Goal: Transaction & Acquisition: Purchase product/service

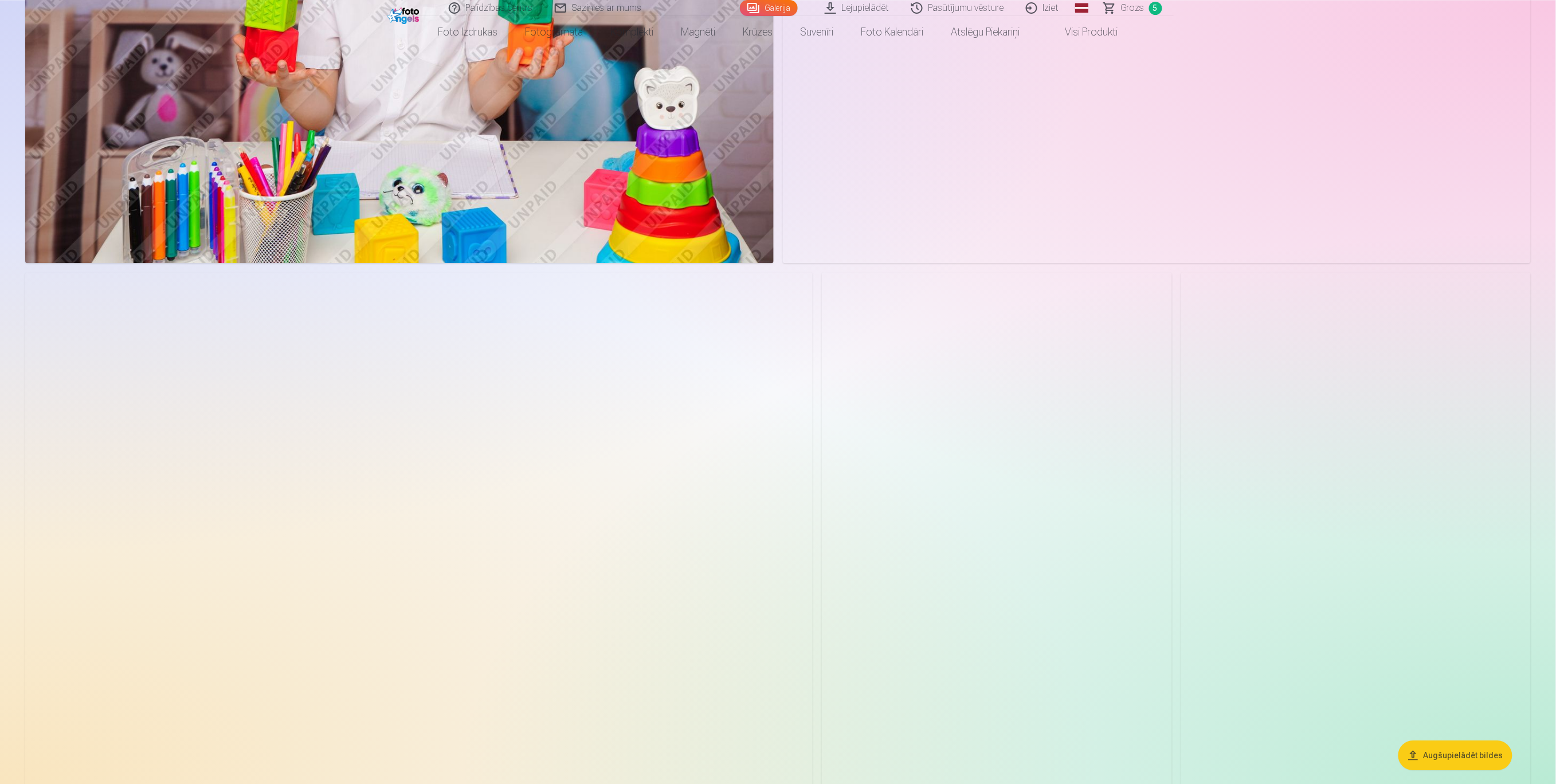
scroll to position [1375, 0]
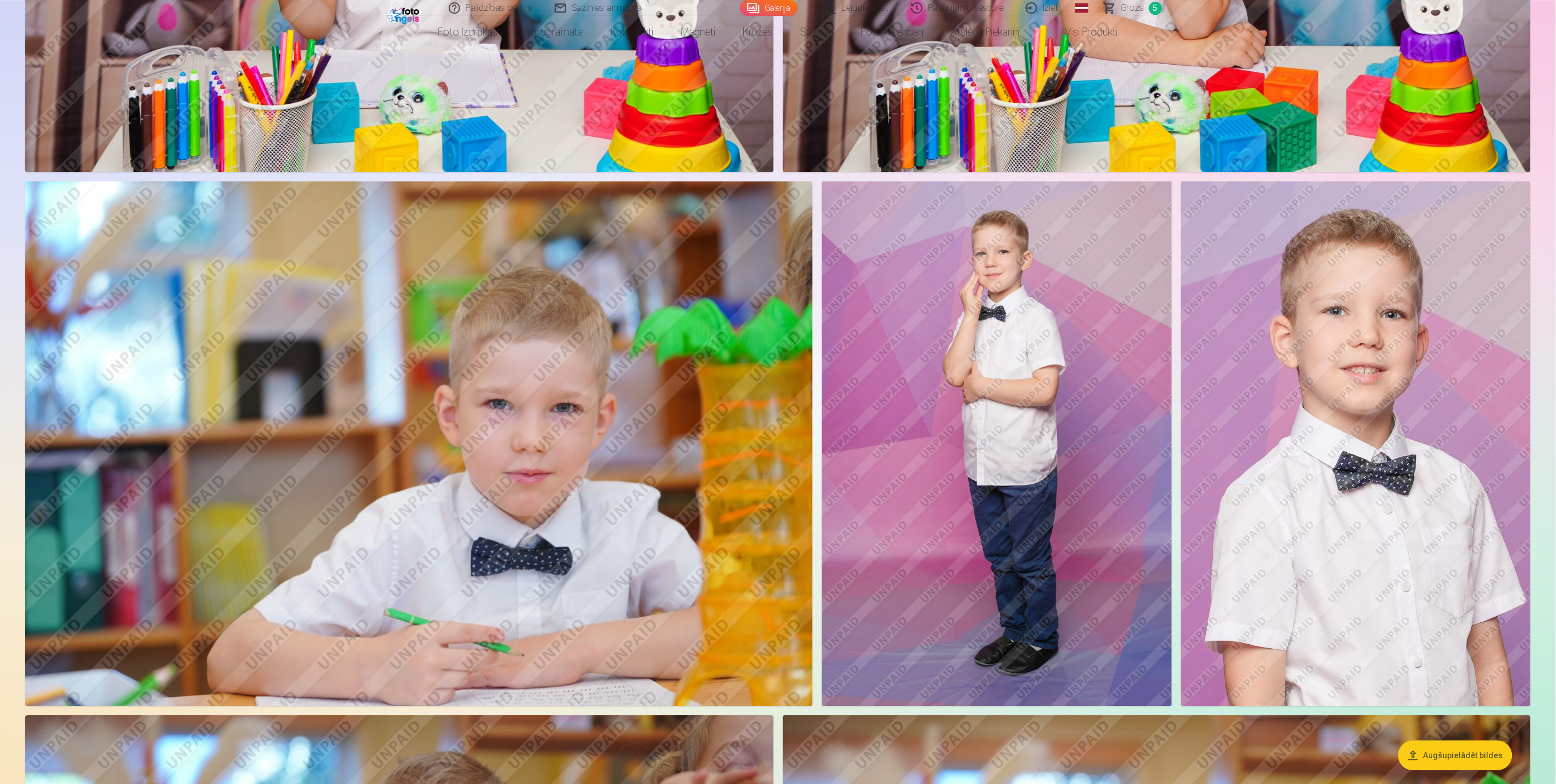
click at [633, 480] on img at bounding box center [419, 443] width 787 height 525
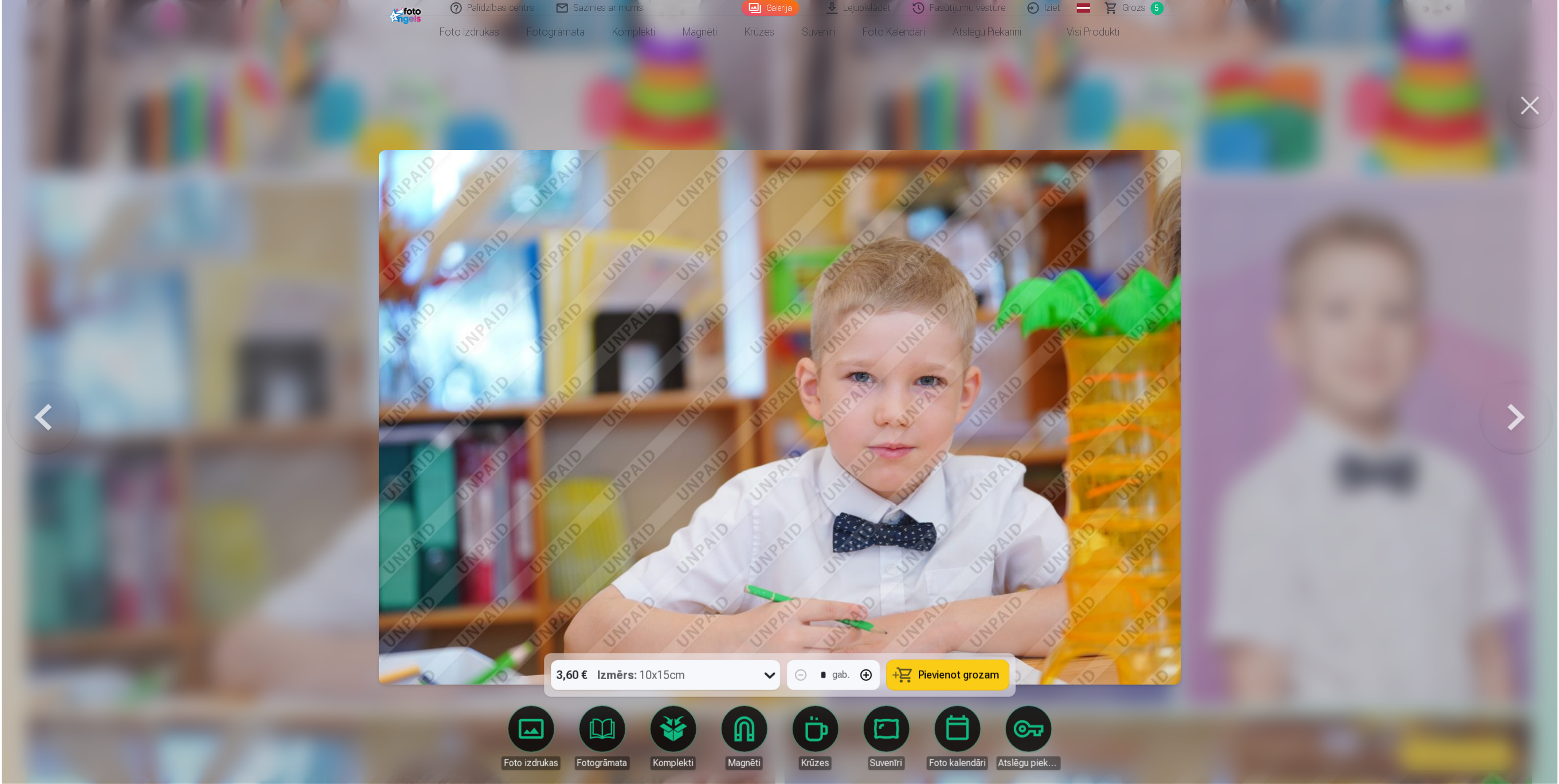
scroll to position [1376, 0]
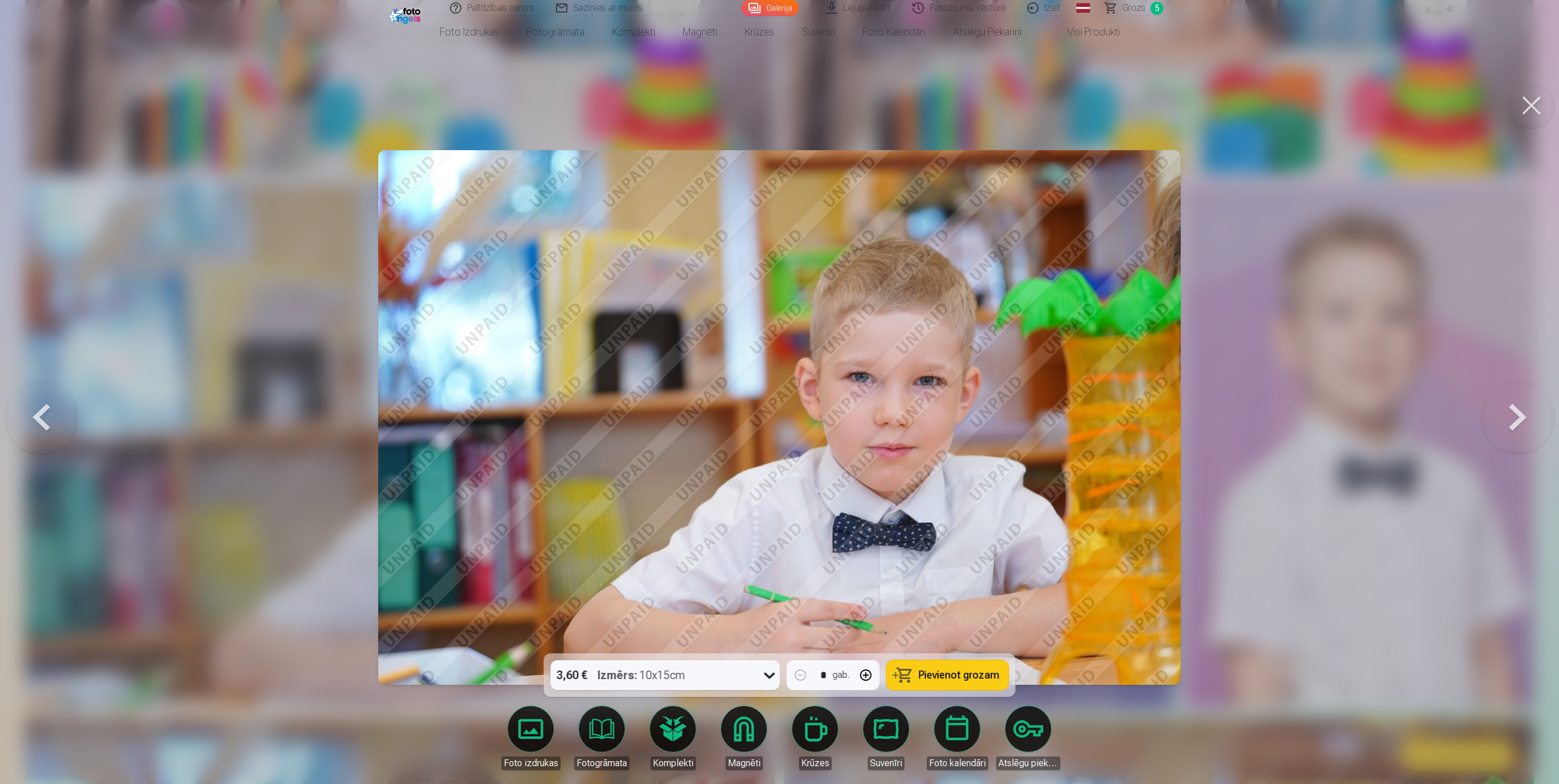
click at [940, 587] on span "Pievienot grozam" at bounding box center [959, 675] width 81 height 10
click at [1166, 119] on button at bounding box center [1532, 105] width 46 height 46
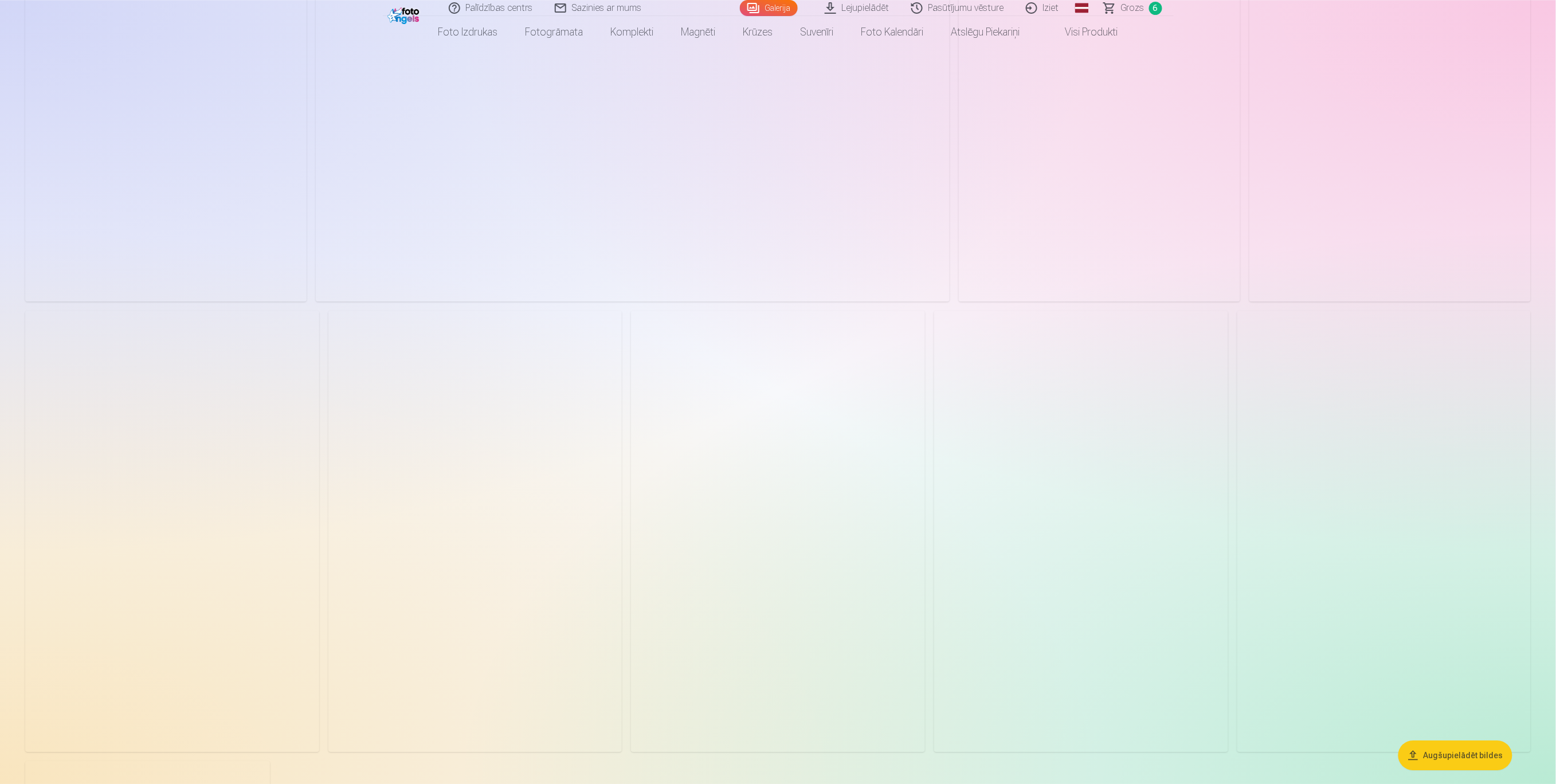
scroll to position [3743, 0]
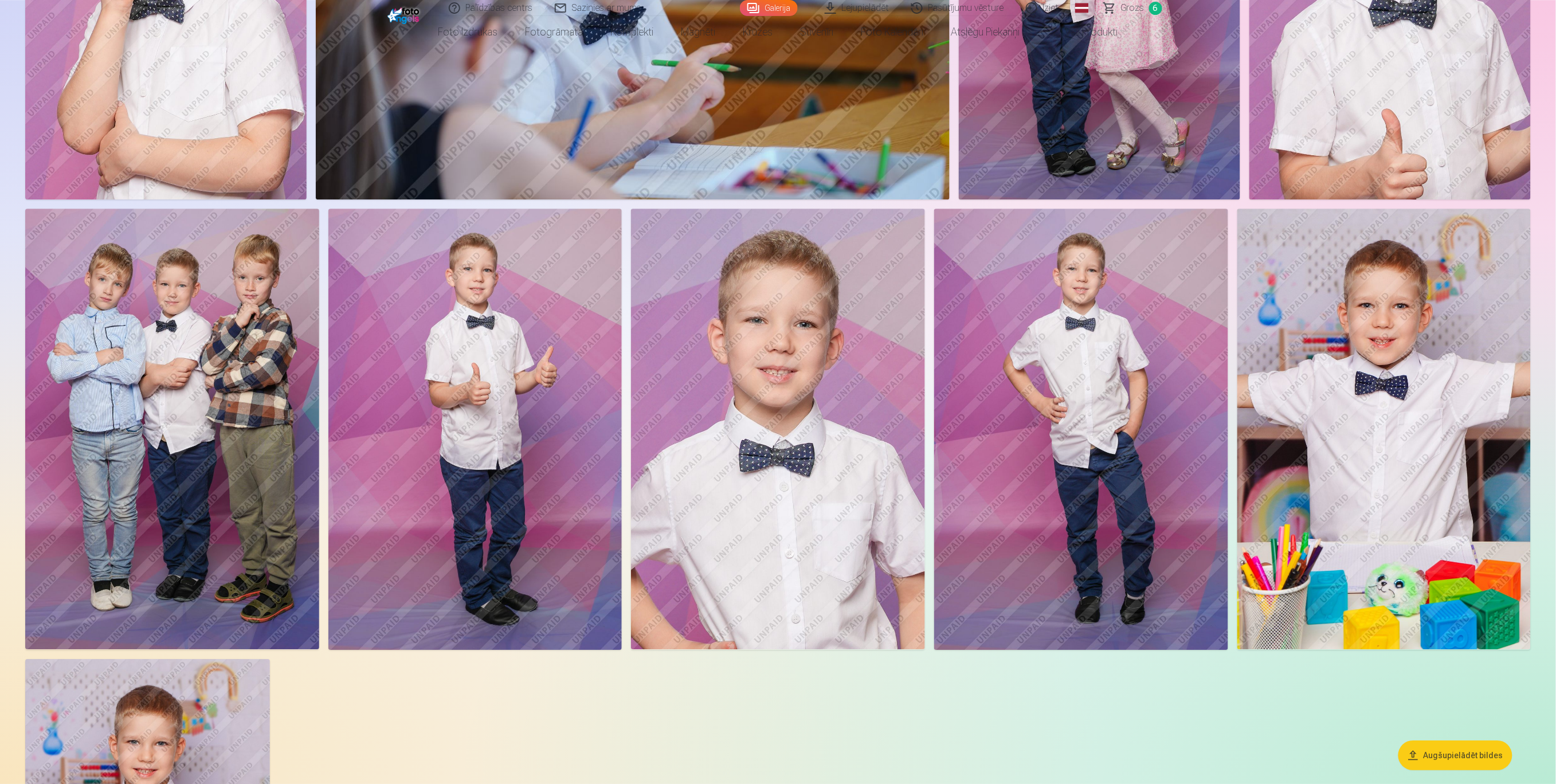
click at [1117, 486] on img at bounding box center [1082, 429] width 294 height 440
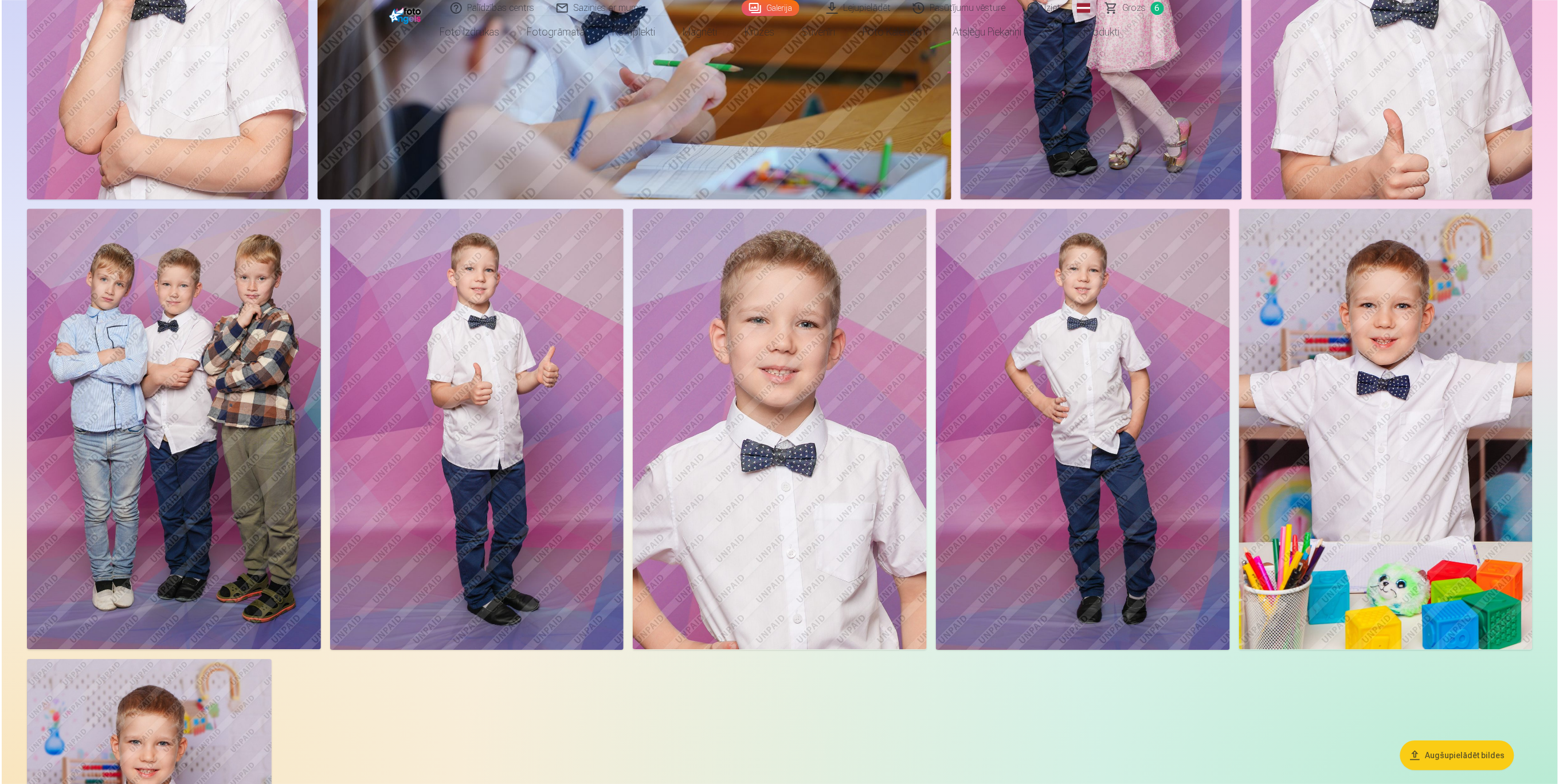
scroll to position [3748, 0]
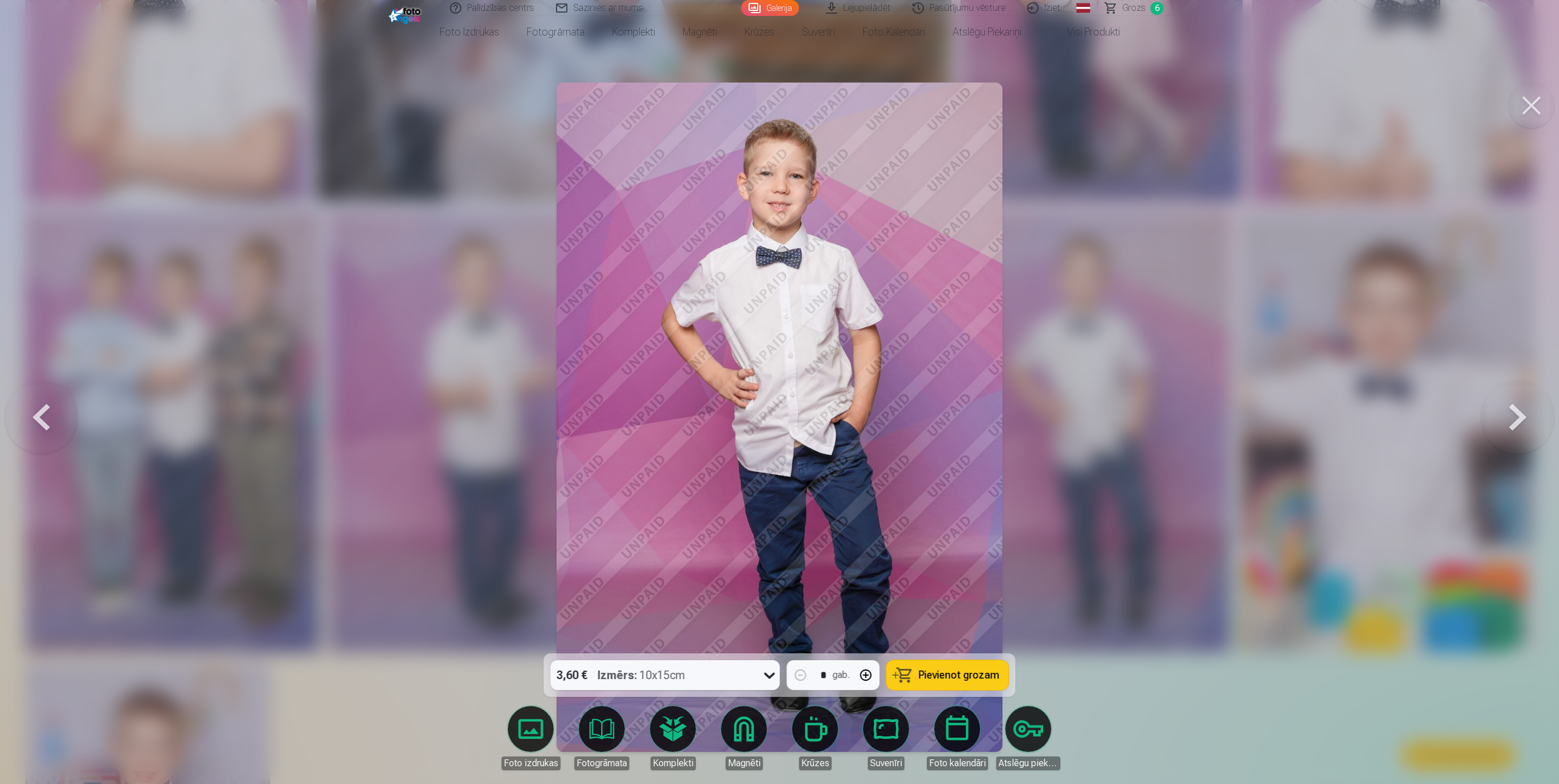
click at [991, 587] on span "Pievienot grozam" at bounding box center [959, 675] width 81 height 10
click at [1166, 112] on button at bounding box center [1532, 105] width 46 height 46
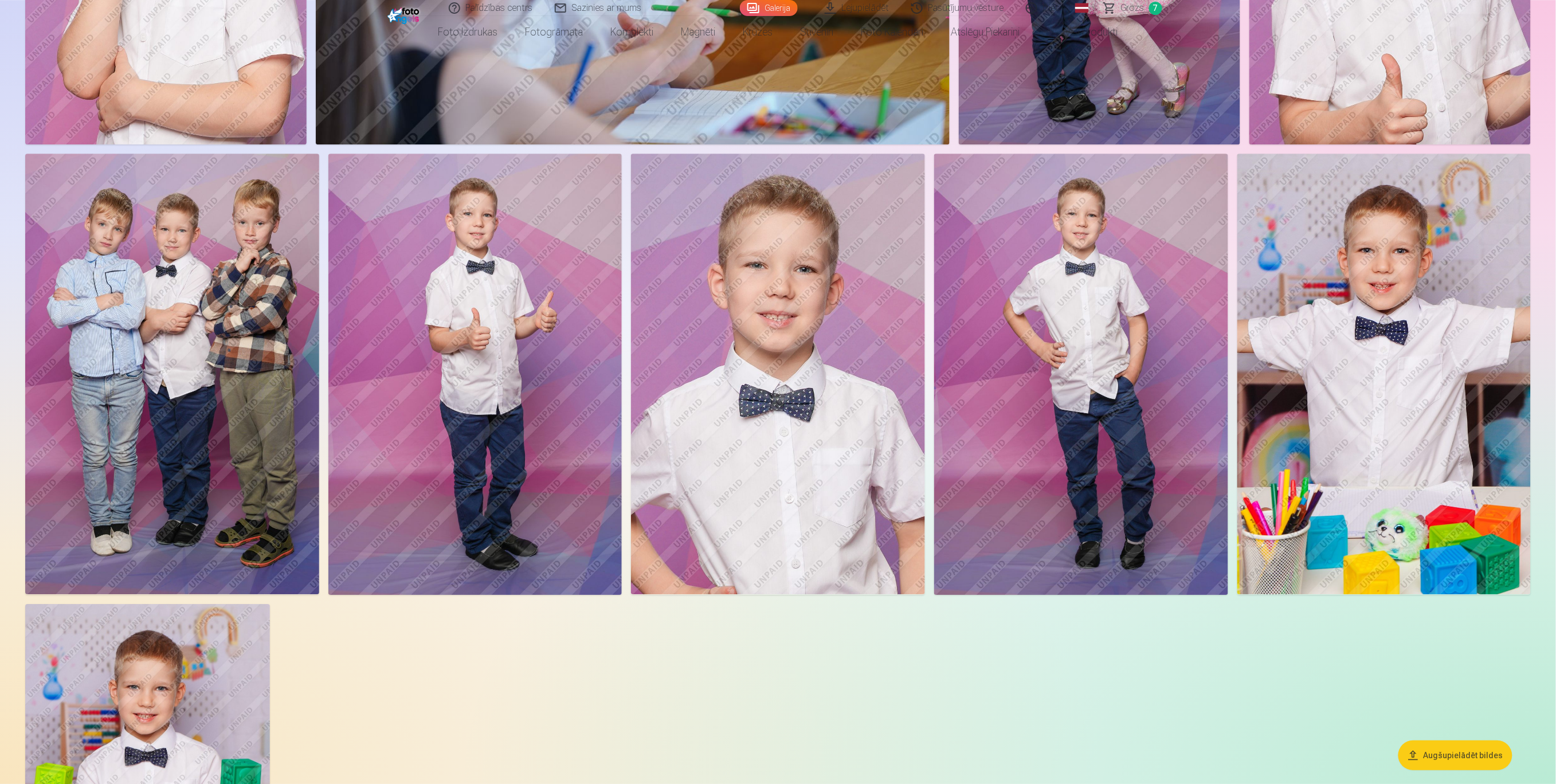
scroll to position [3896, 0]
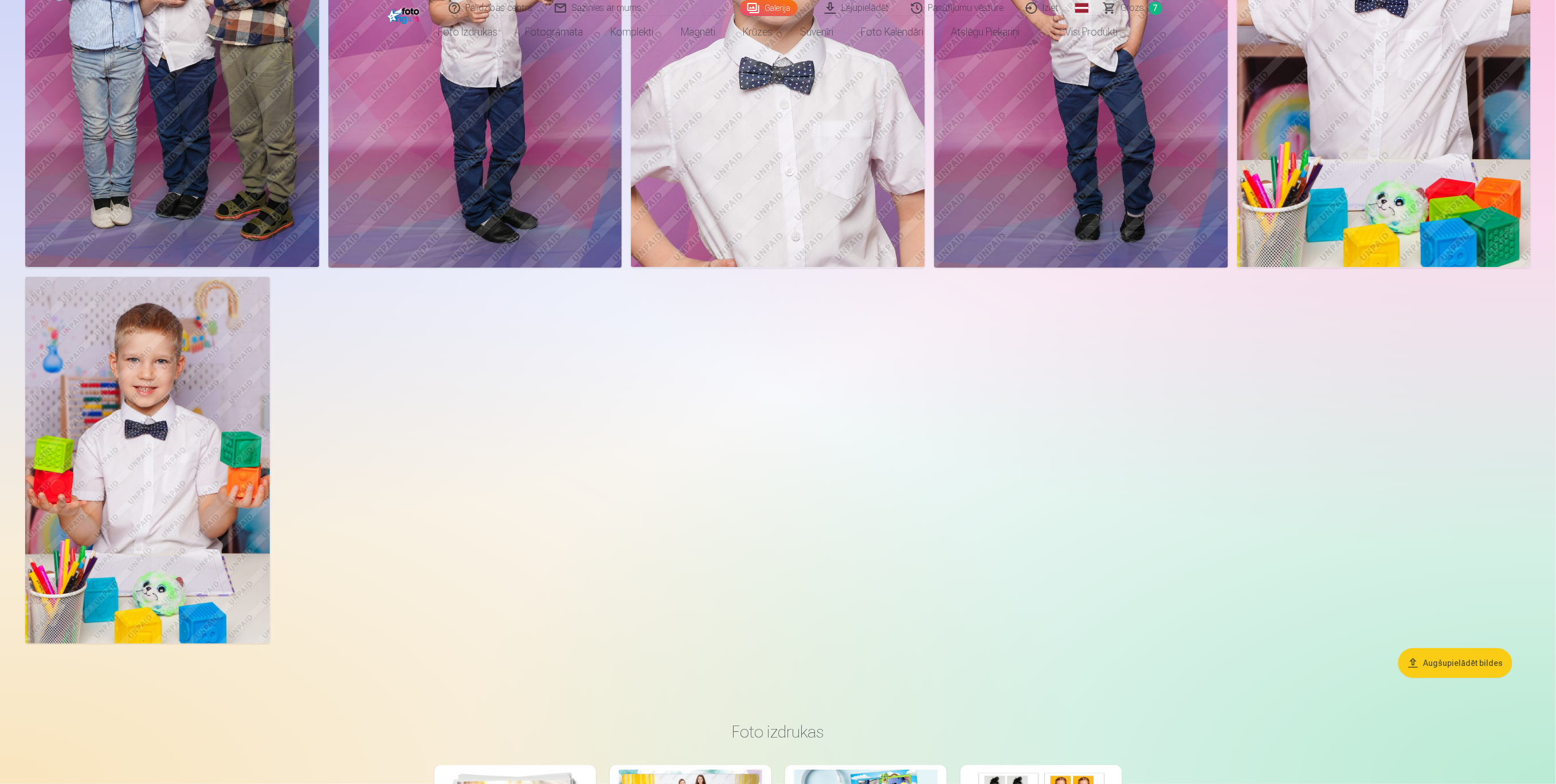
click at [159, 568] on img at bounding box center [148, 460] width 245 height 367
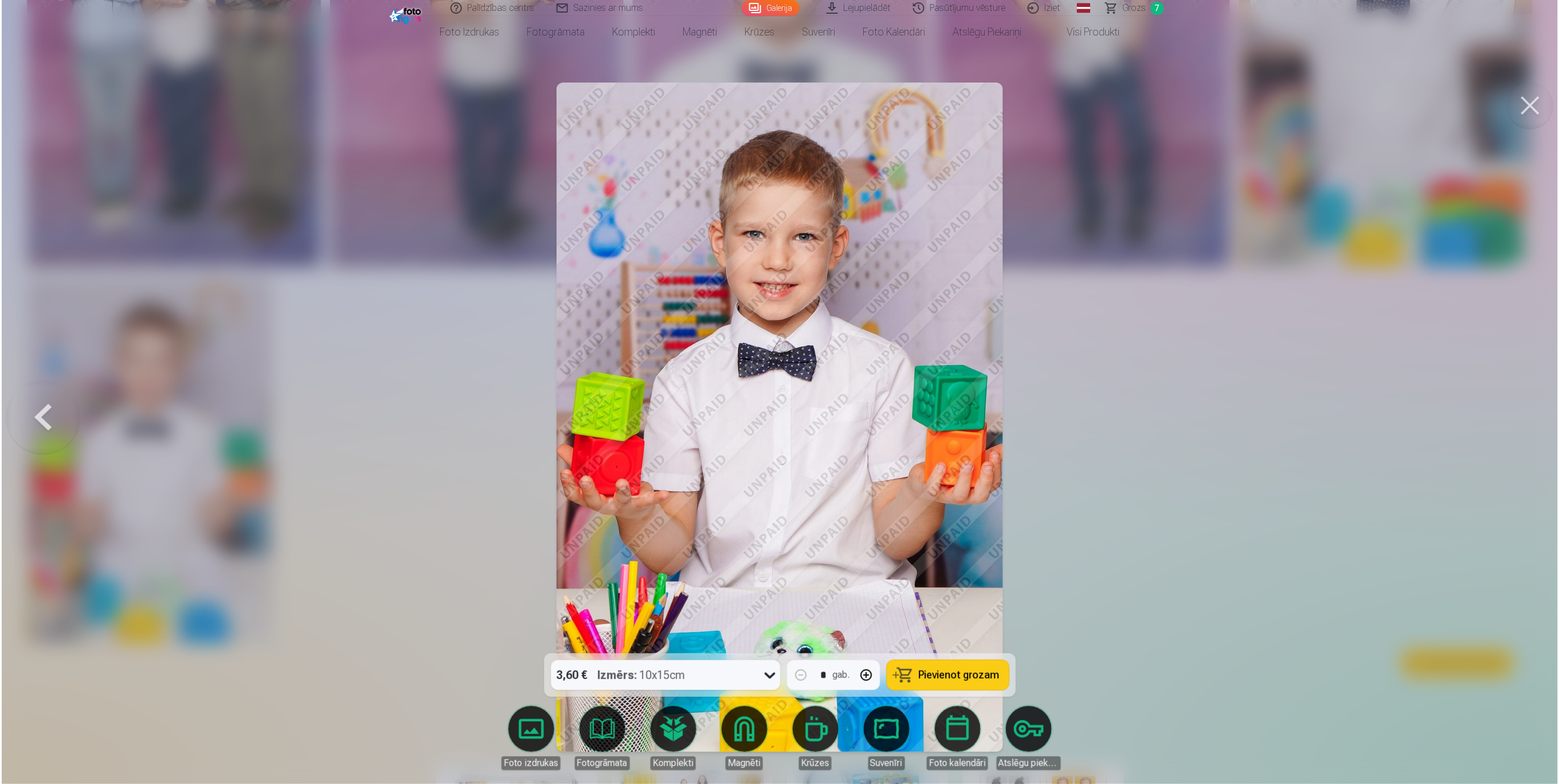
scroll to position [4131, 0]
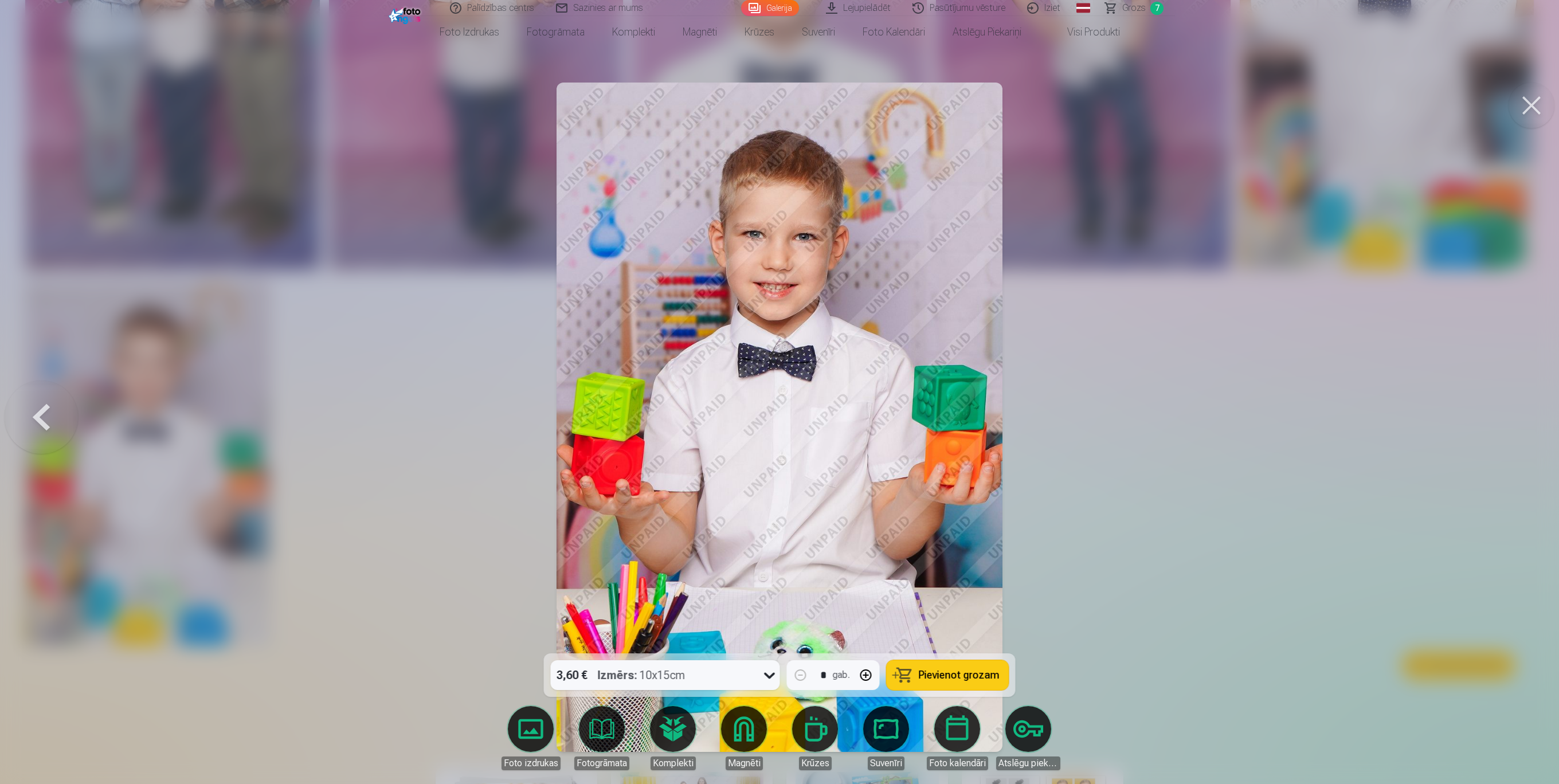
click at [954, 587] on button "Pievienot grozam" at bounding box center [948, 675] width 122 height 30
click at [1166, 546] on div at bounding box center [780, 392] width 1559 height 784
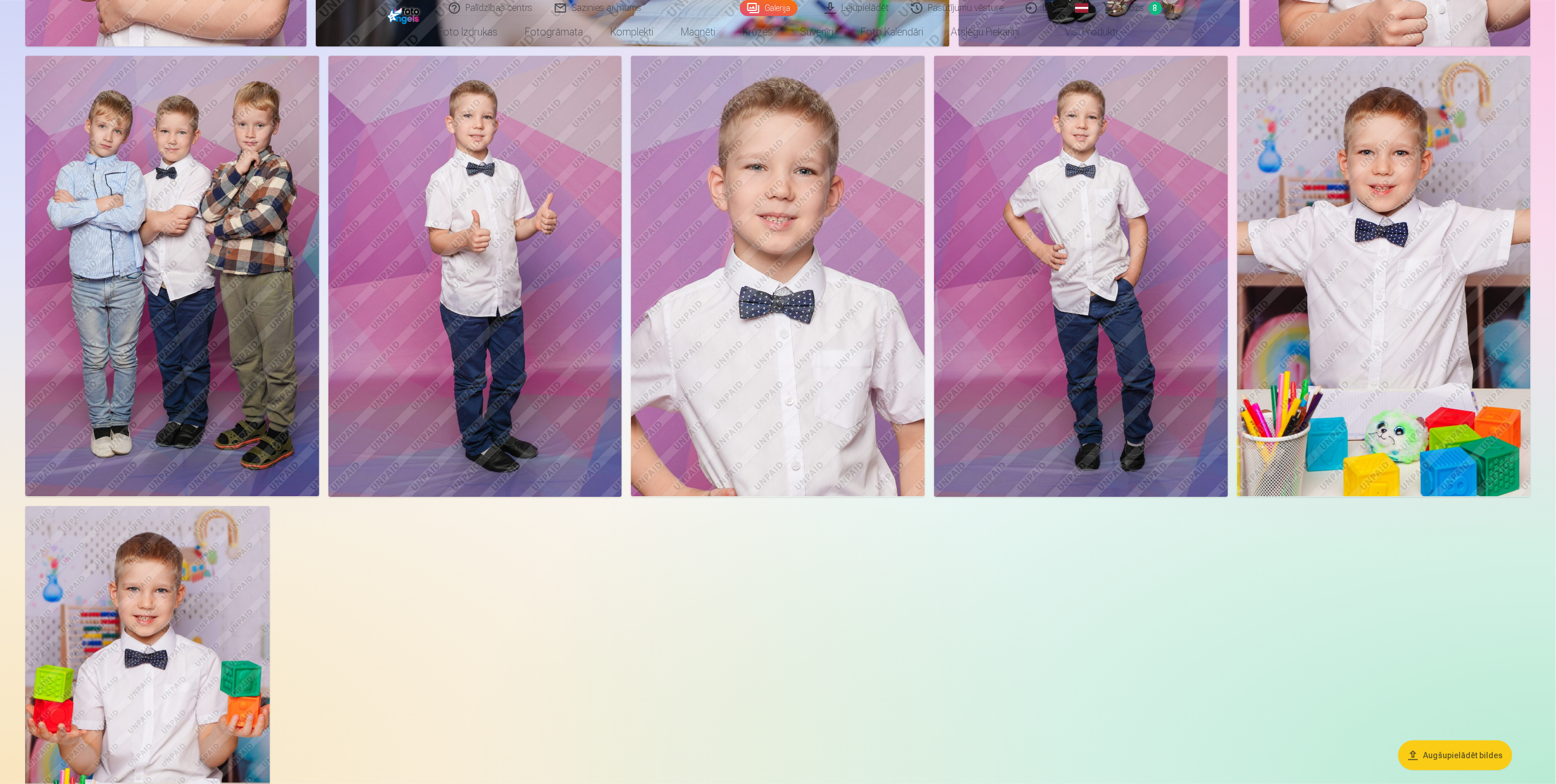
scroll to position [3667, 0]
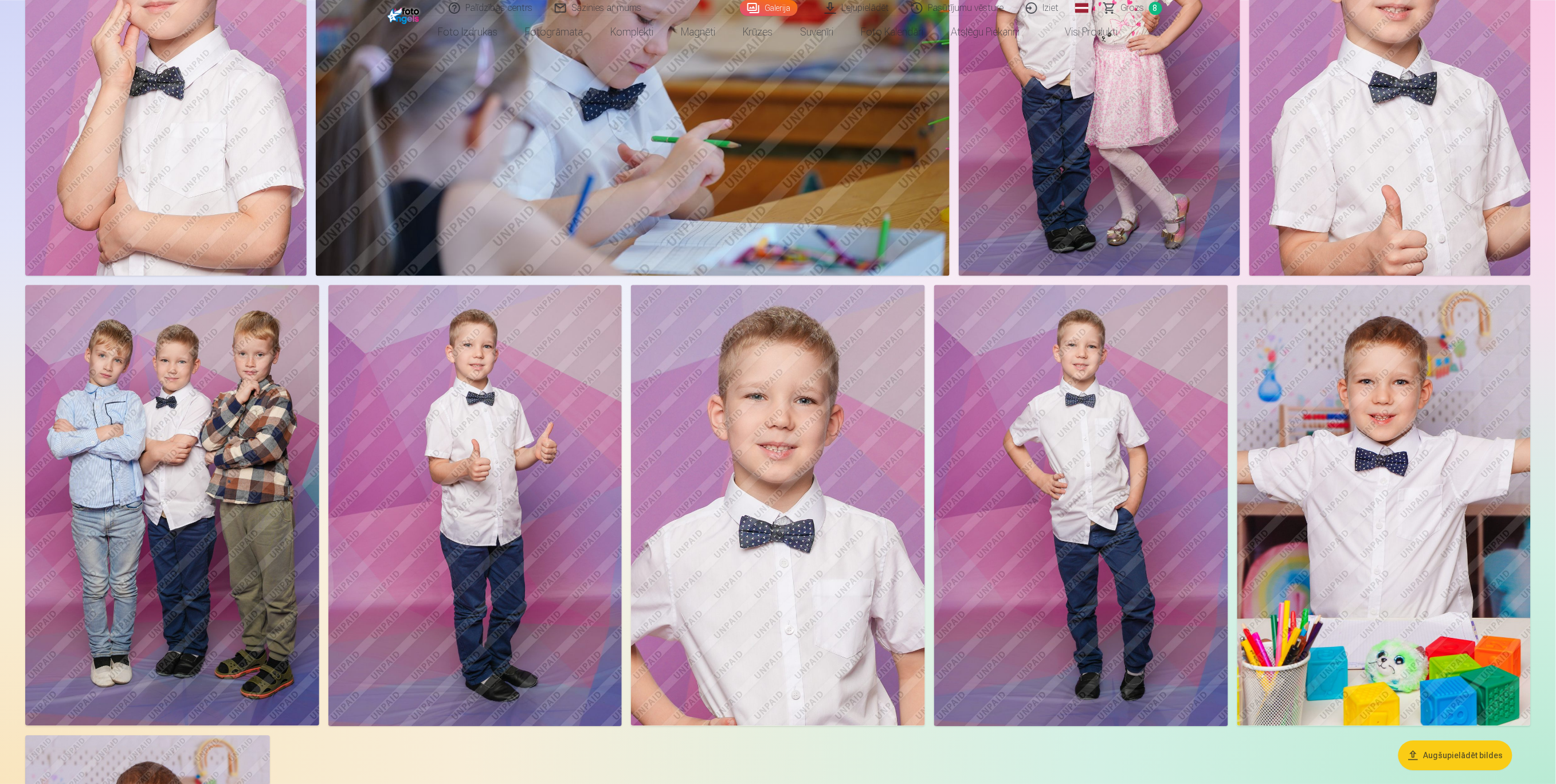
click at [456, 451] on img at bounding box center [476, 505] width 294 height 440
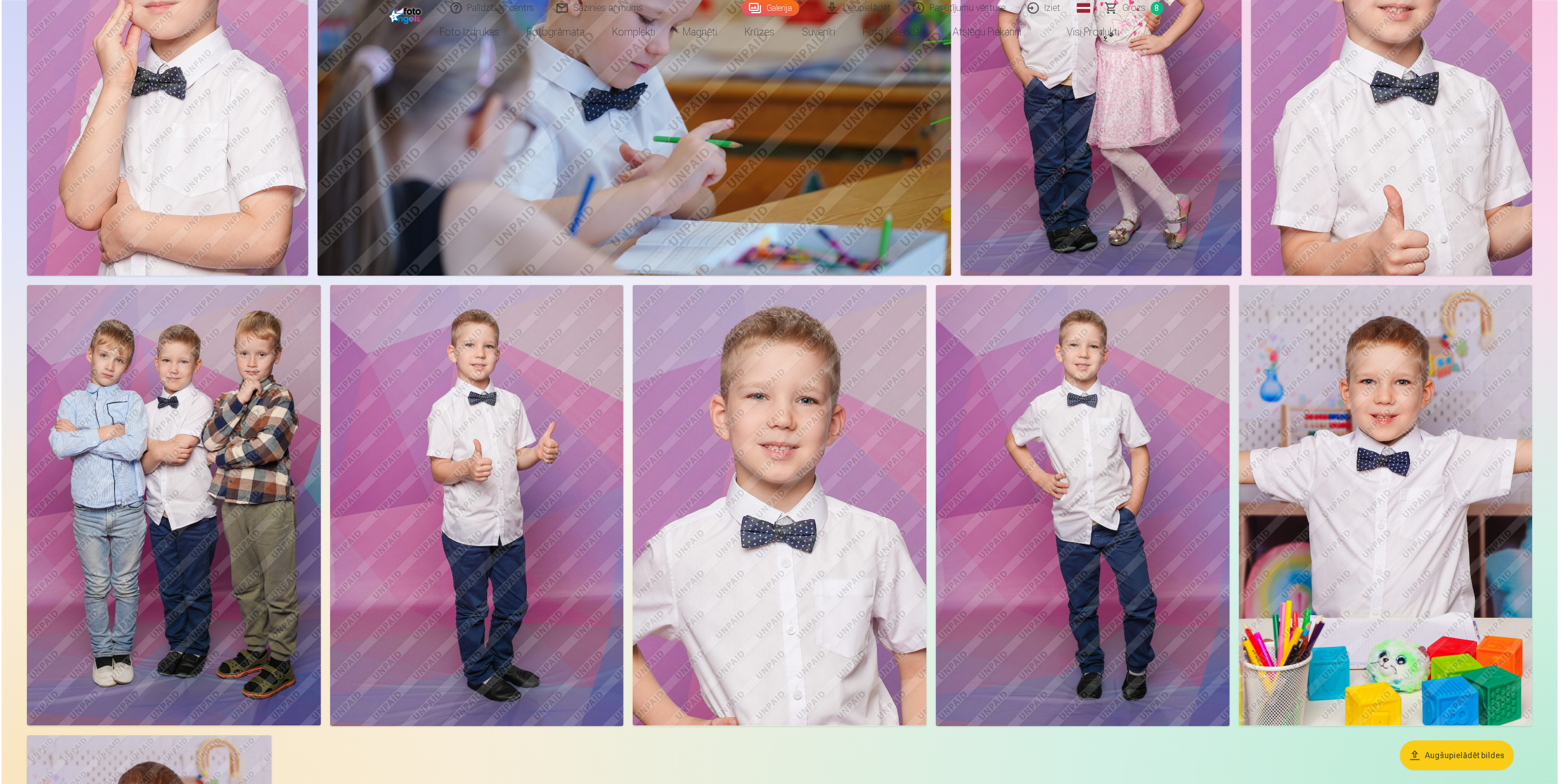
scroll to position [3672, 0]
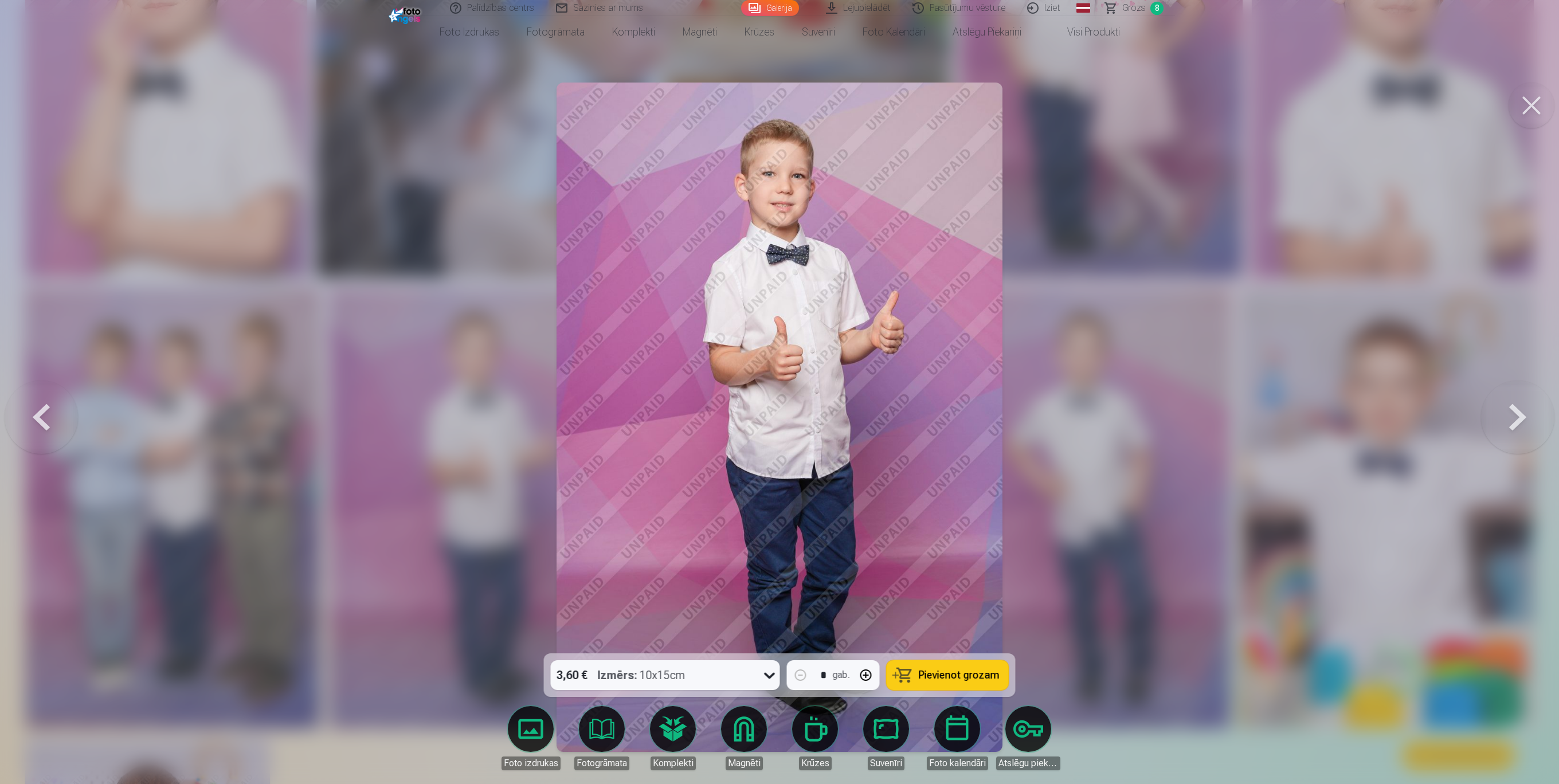
click at [997, 587] on span "Pievienot grozam" at bounding box center [959, 675] width 81 height 10
click at [1166, 103] on button at bounding box center [1532, 105] width 46 height 46
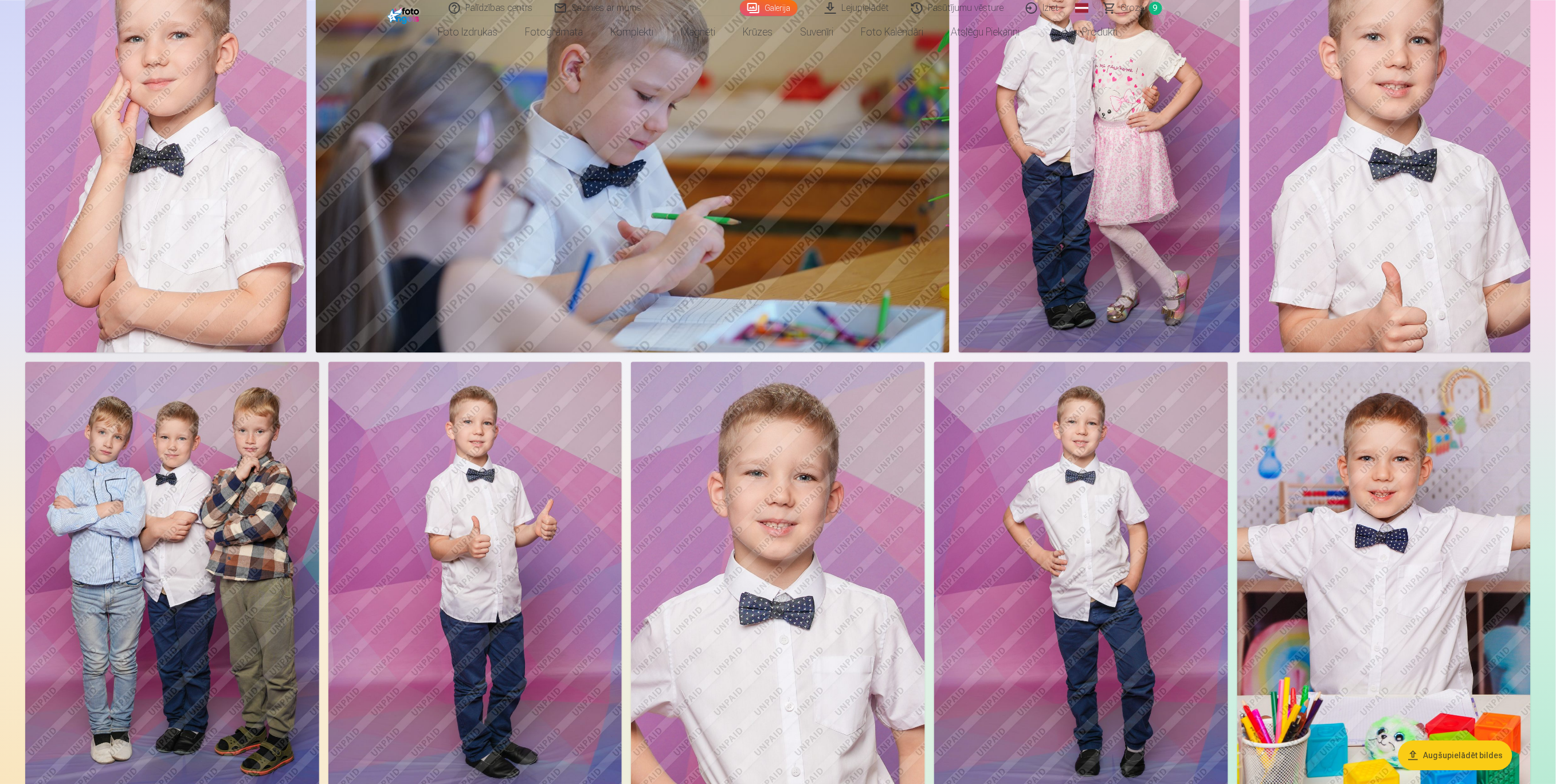
click at [172, 448] on img at bounding box center [172, 582] width 294 height 440
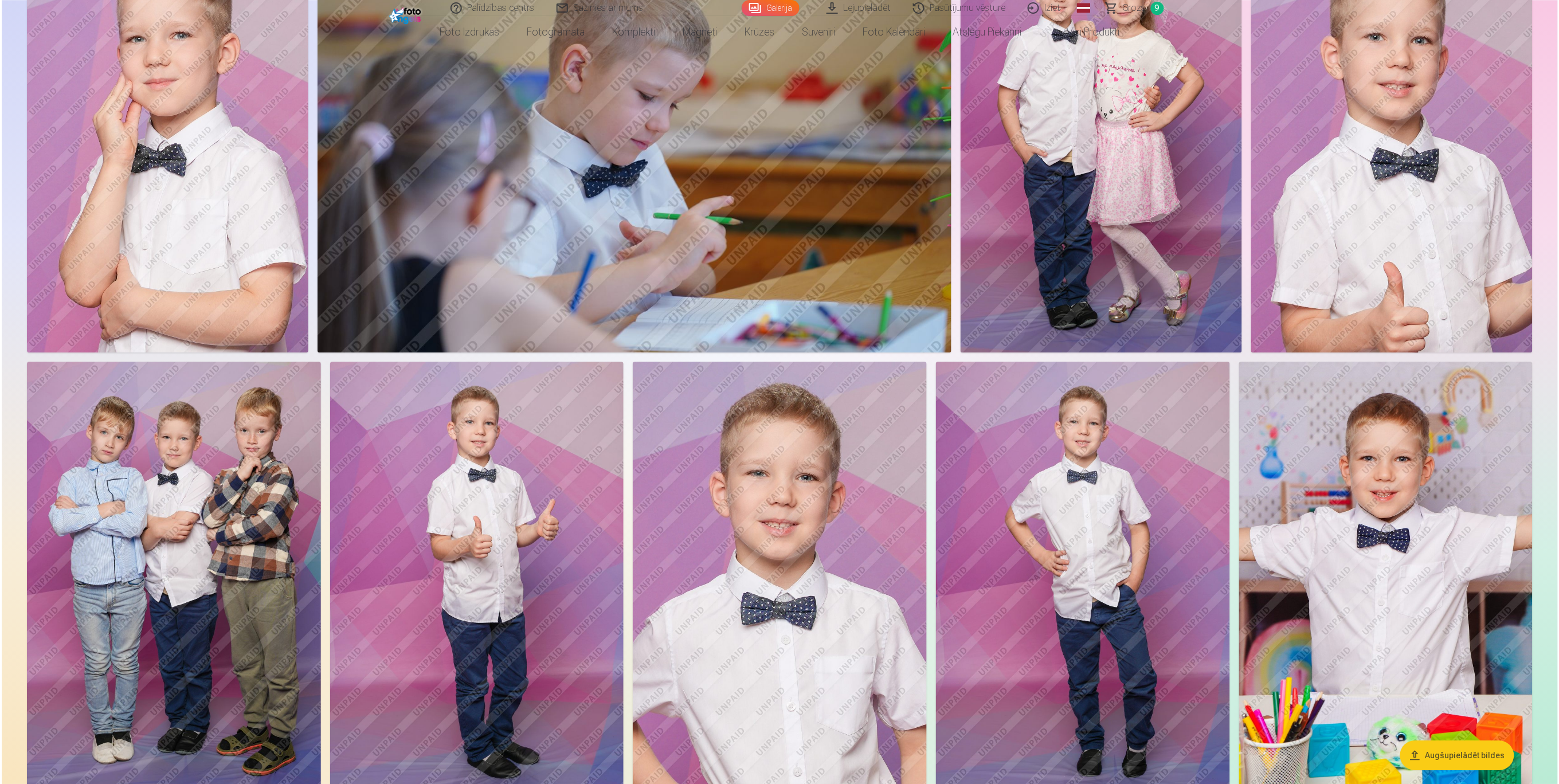
scroll to position [3596, 0]
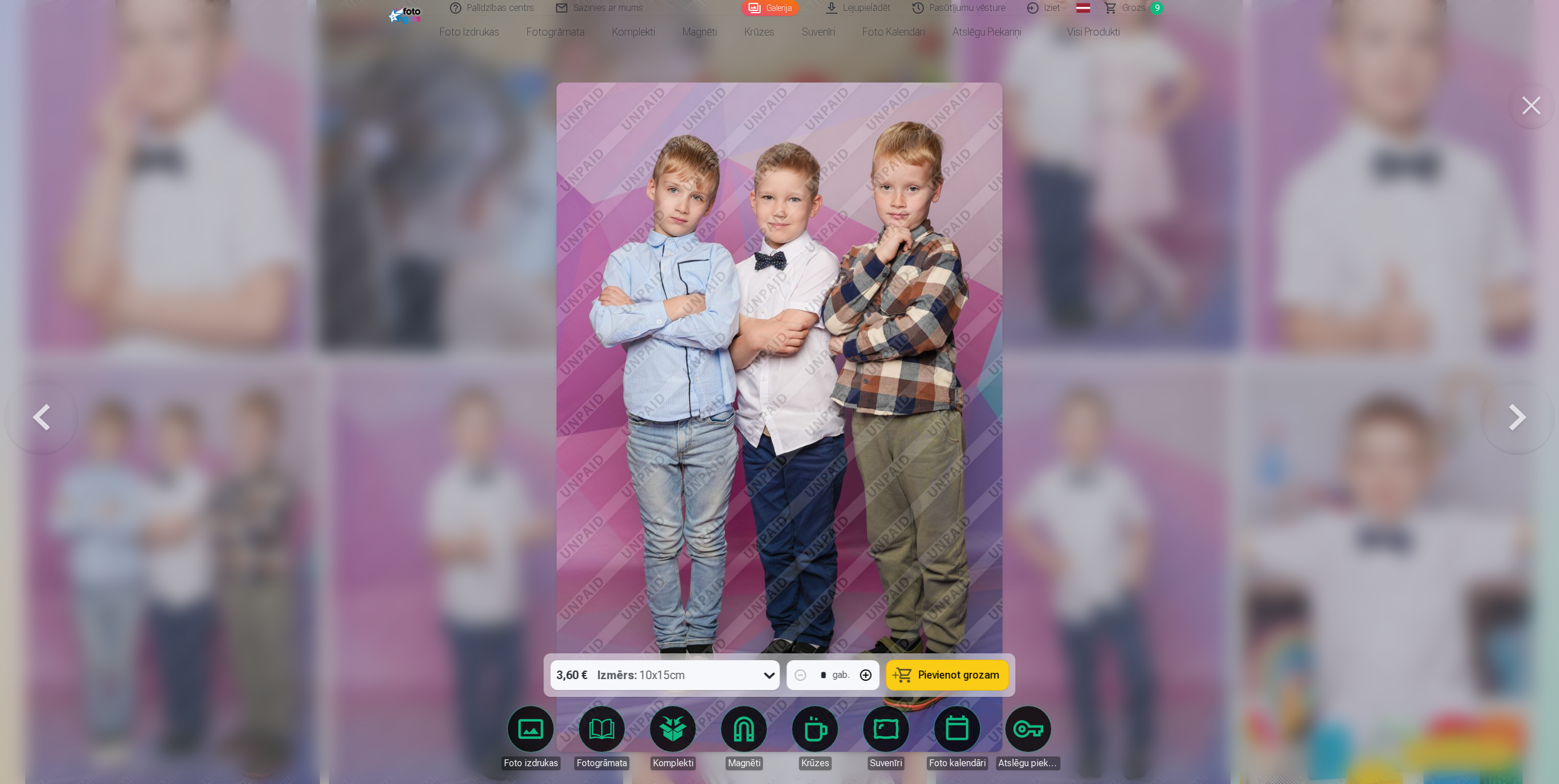
click at [980, 587] on span "Pievienot grozam" at bounding box center [959, 675] width 81 height 10
click at [1118, 516] on div at bounding box center [780, 392] width 1559 height 784
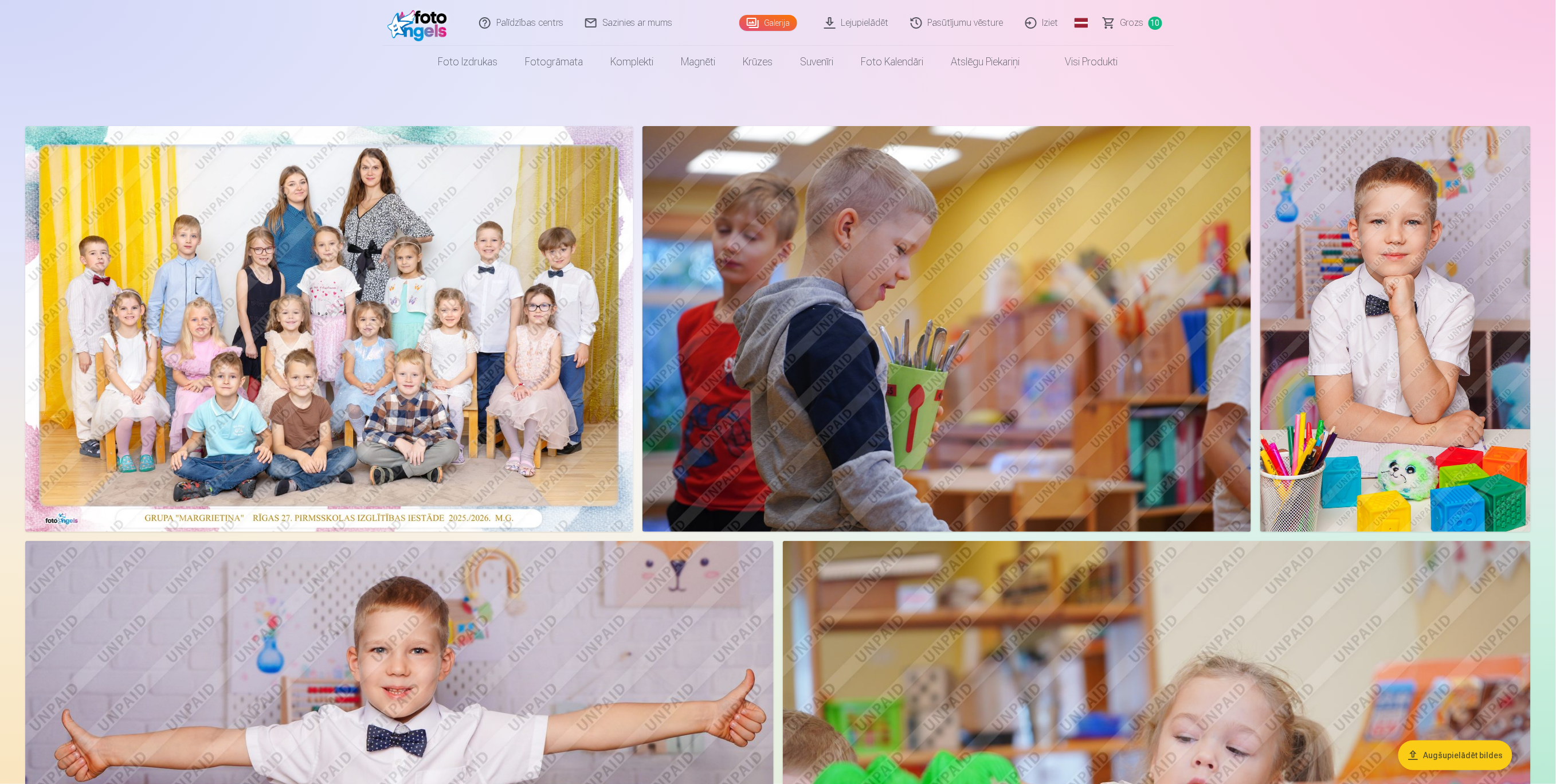
click at [1134, 23] on span "Grozs" at bounding box center [1132, 23] width 24 height 14
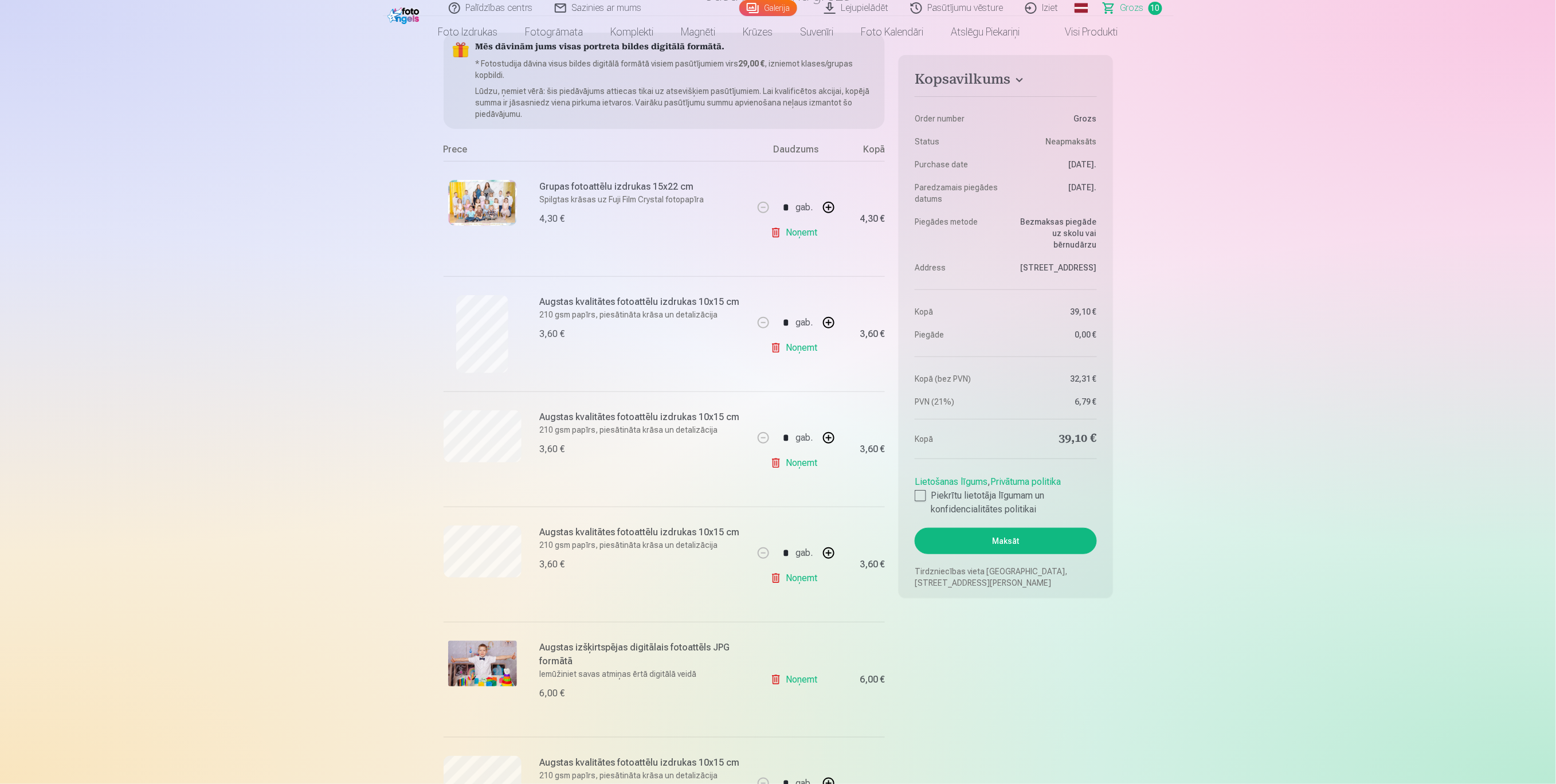
scroll to position [152, 0]
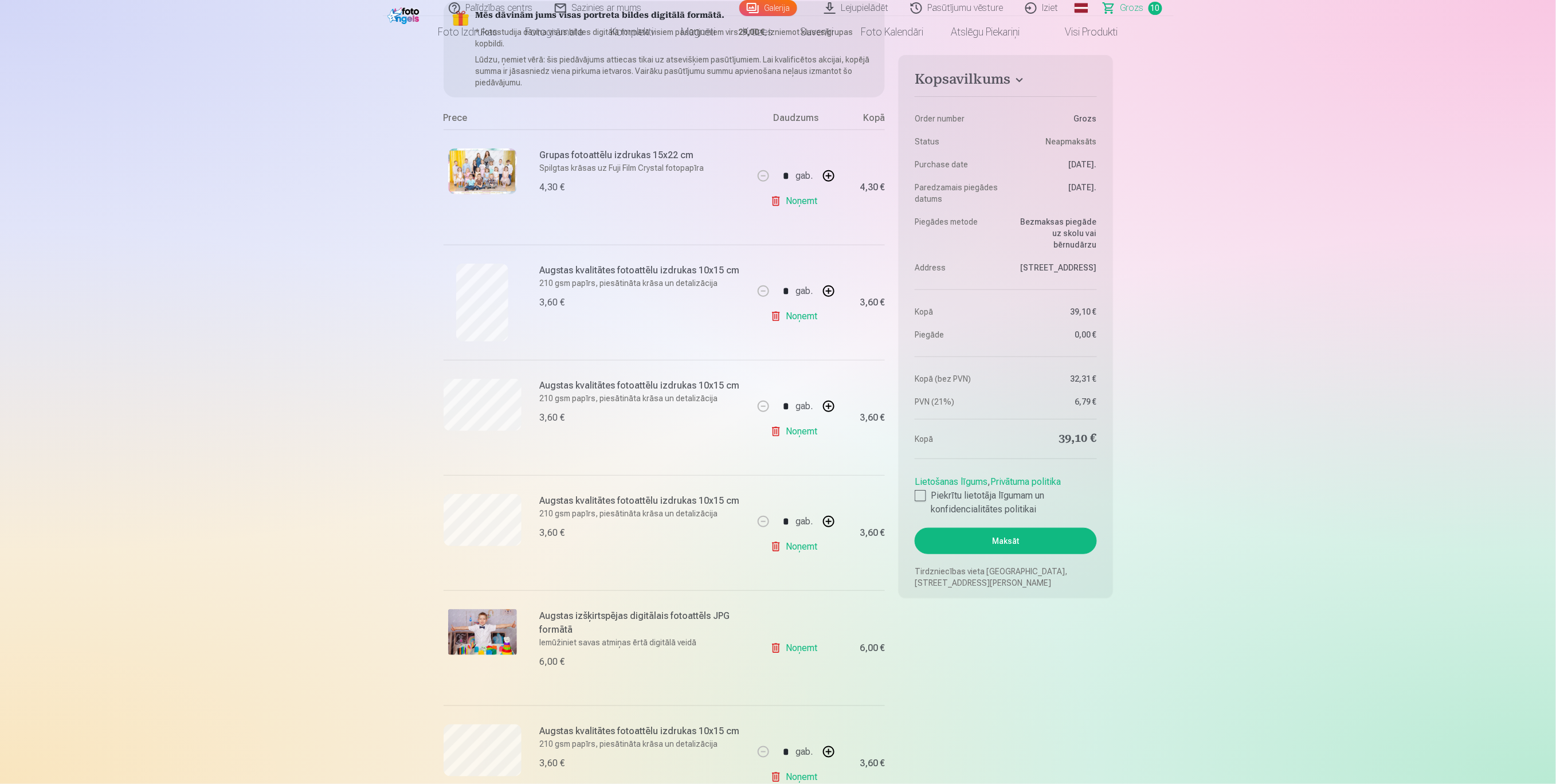
click at [809, 587] on link "Noņemt" at bounding box center [796, 648] width 52 height 23
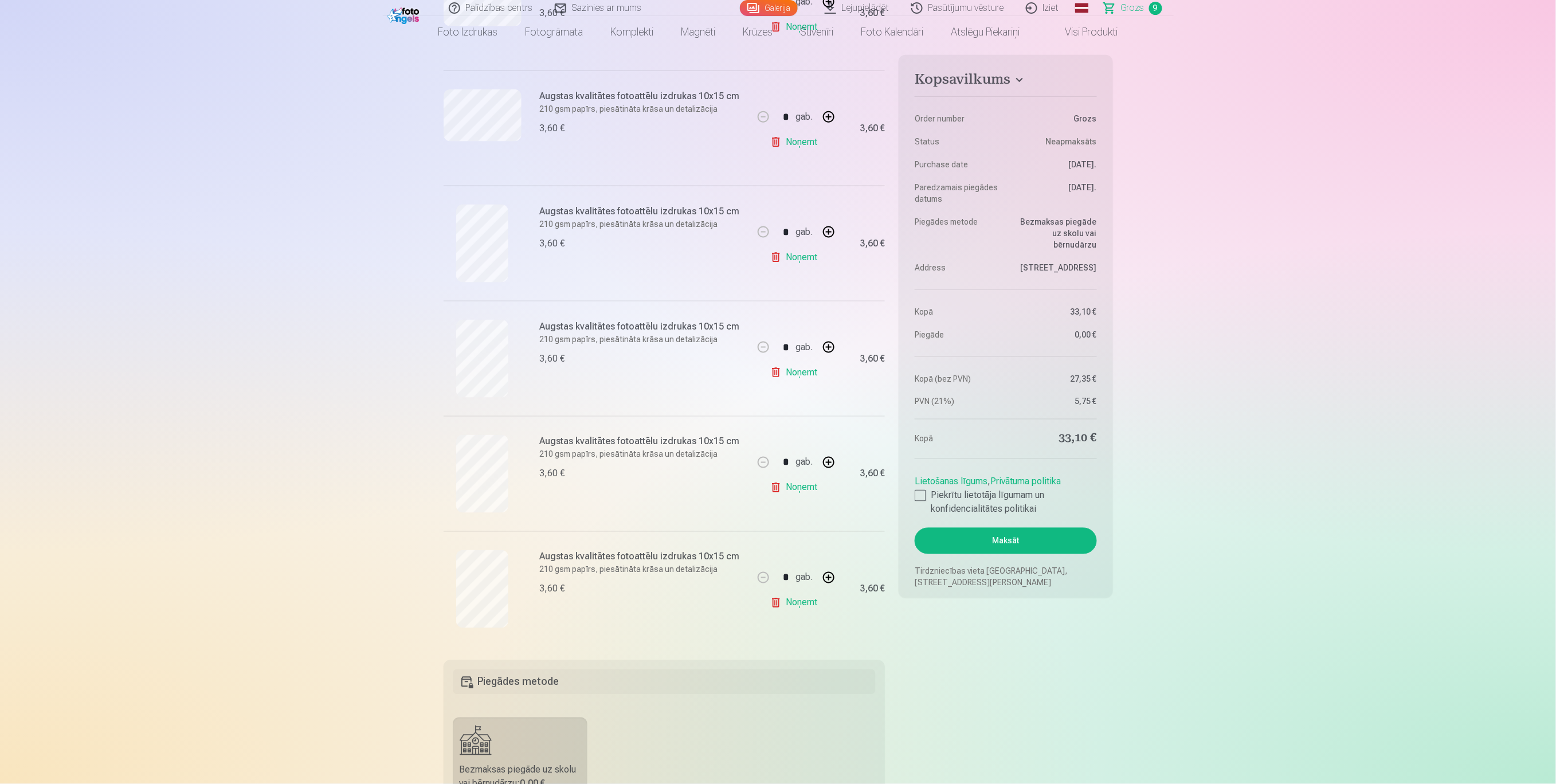
scroll to position [687, 0]
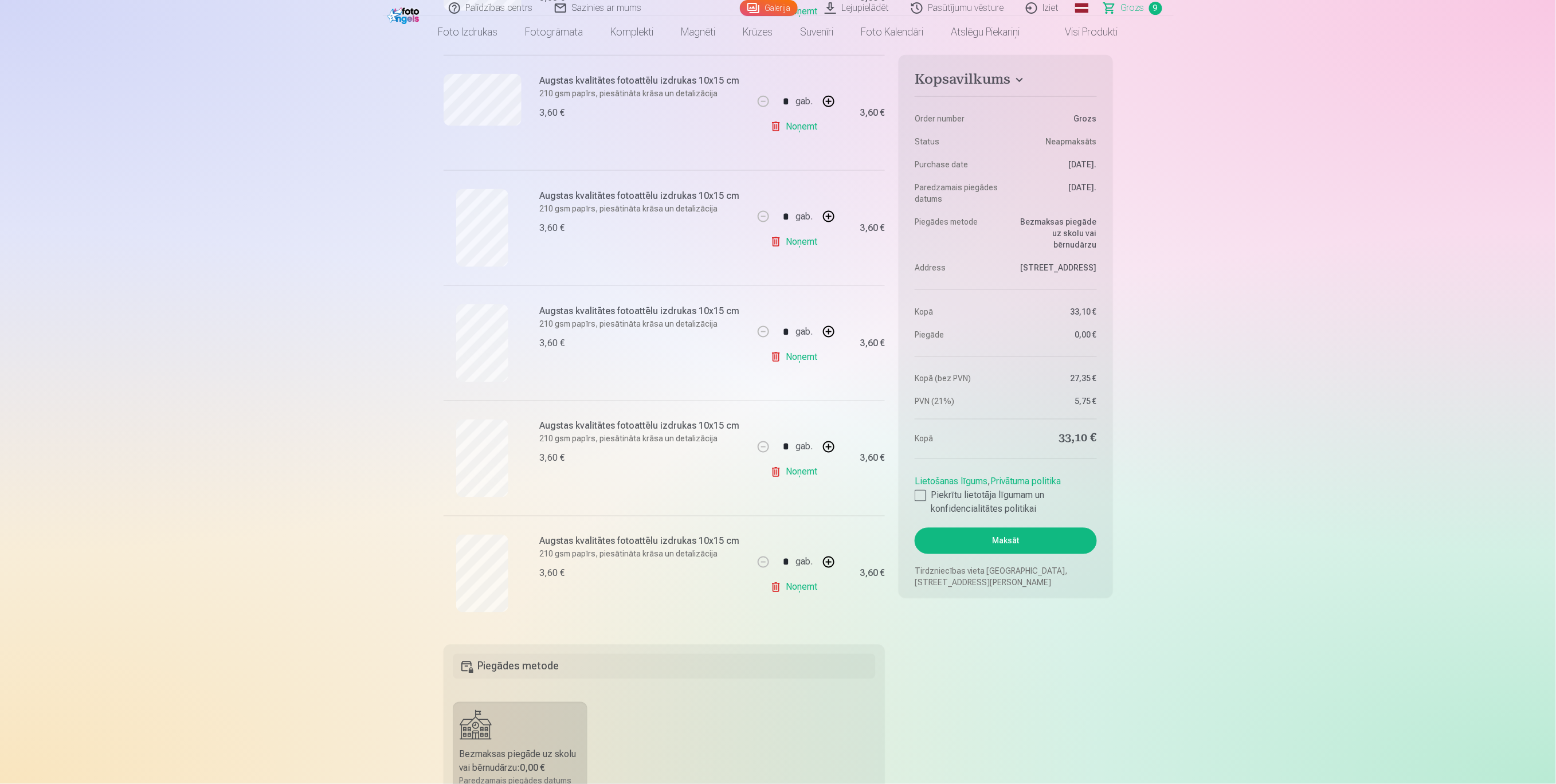
click at [802, 473] on link "Noņemt" at bounding box center [796, 472] width 52 height 23
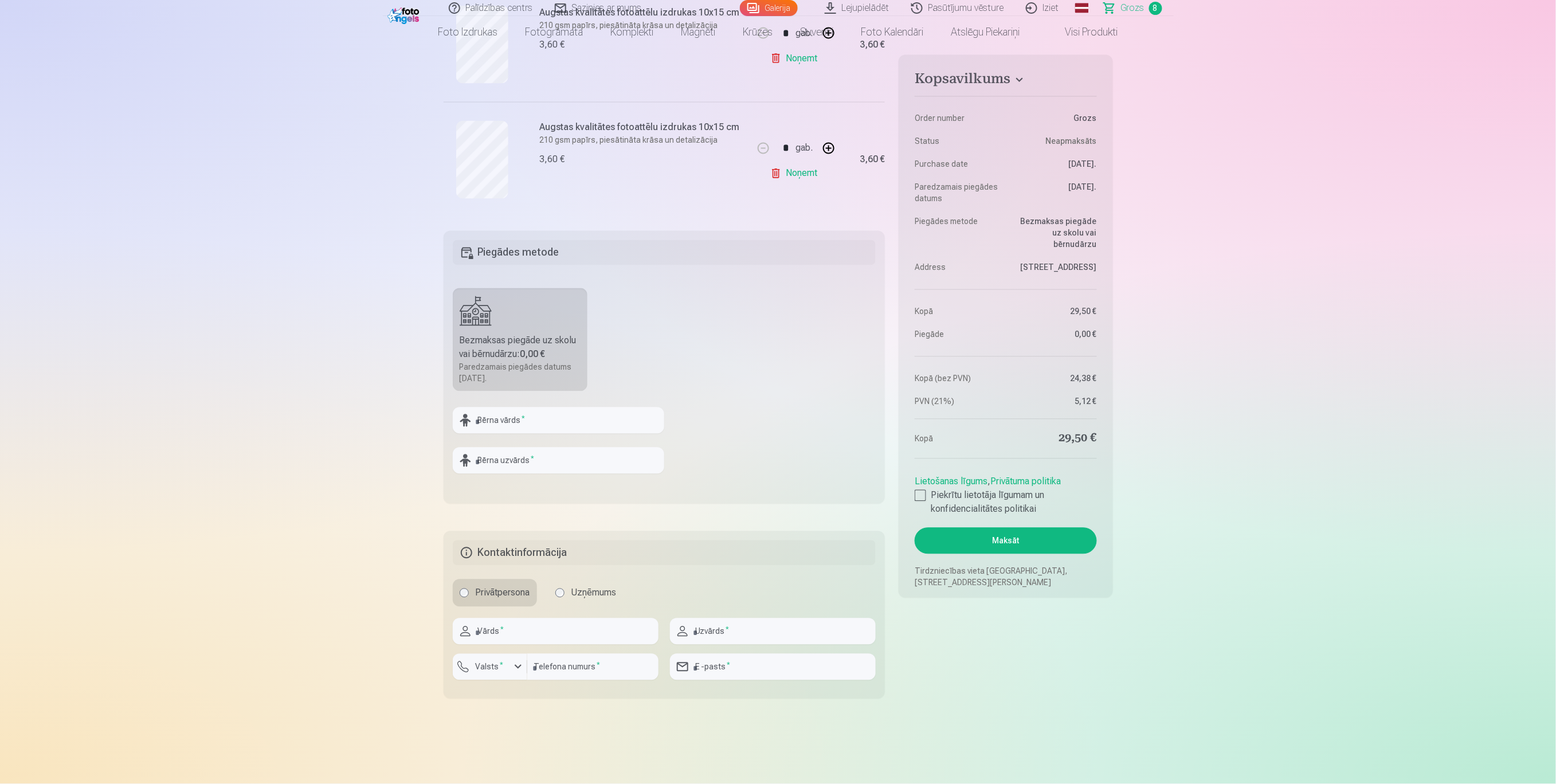
scroll to position [993, 0]
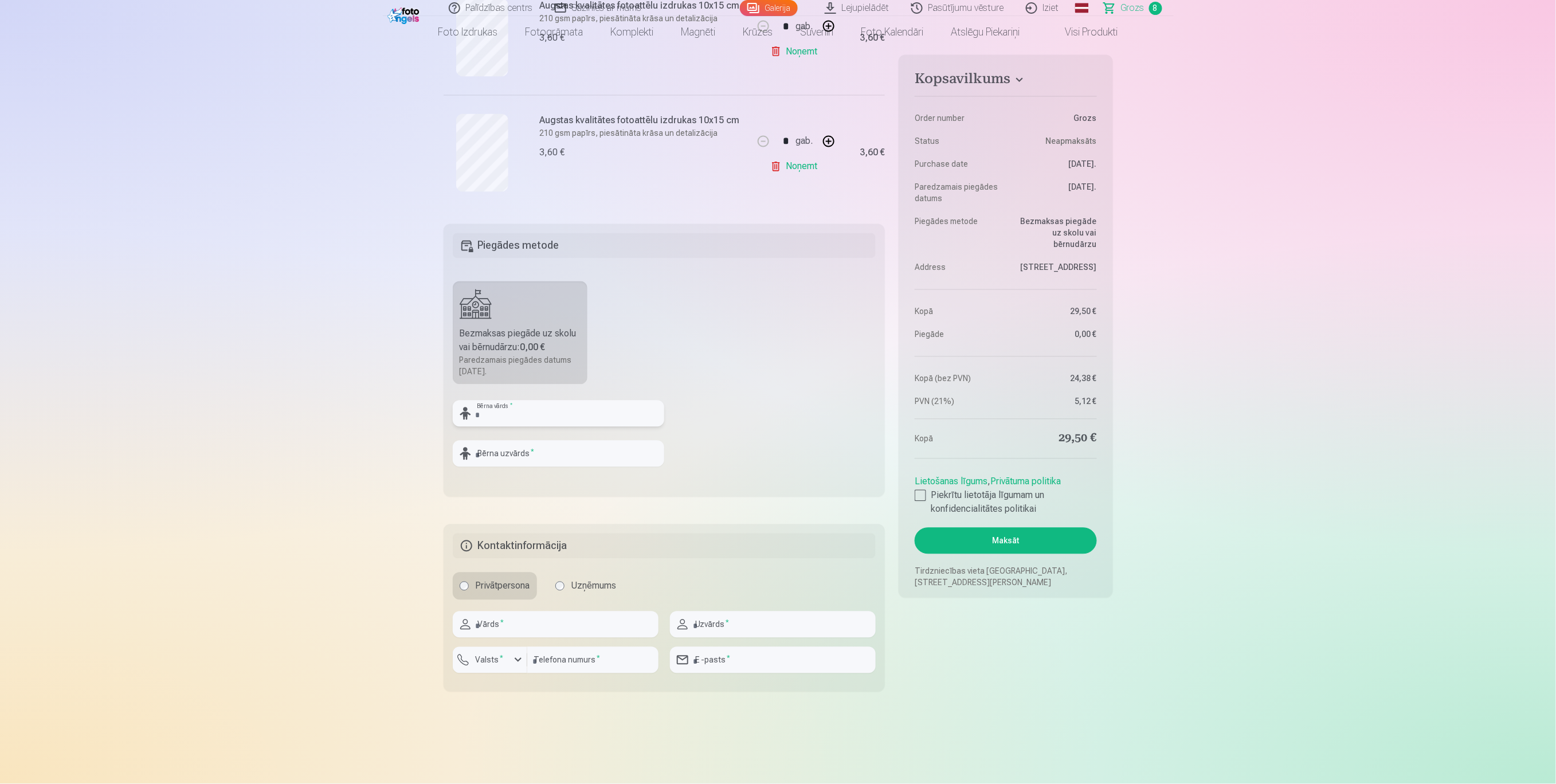
click at [572, 413] on input "text" at bounding box center [558, 414] width 211 height 27
type input "*********"
type input "******"
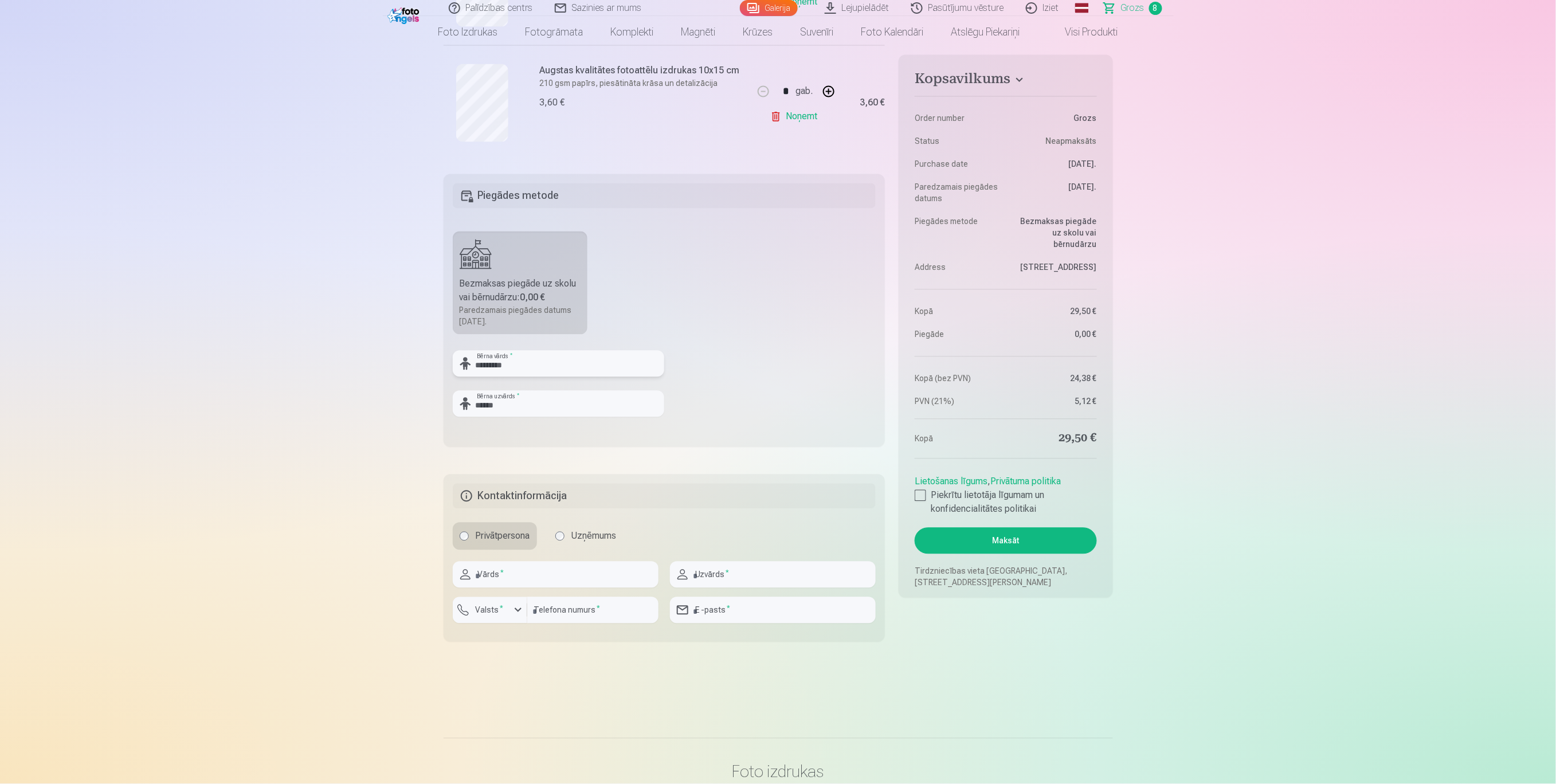
scroll to position [1069, 0]
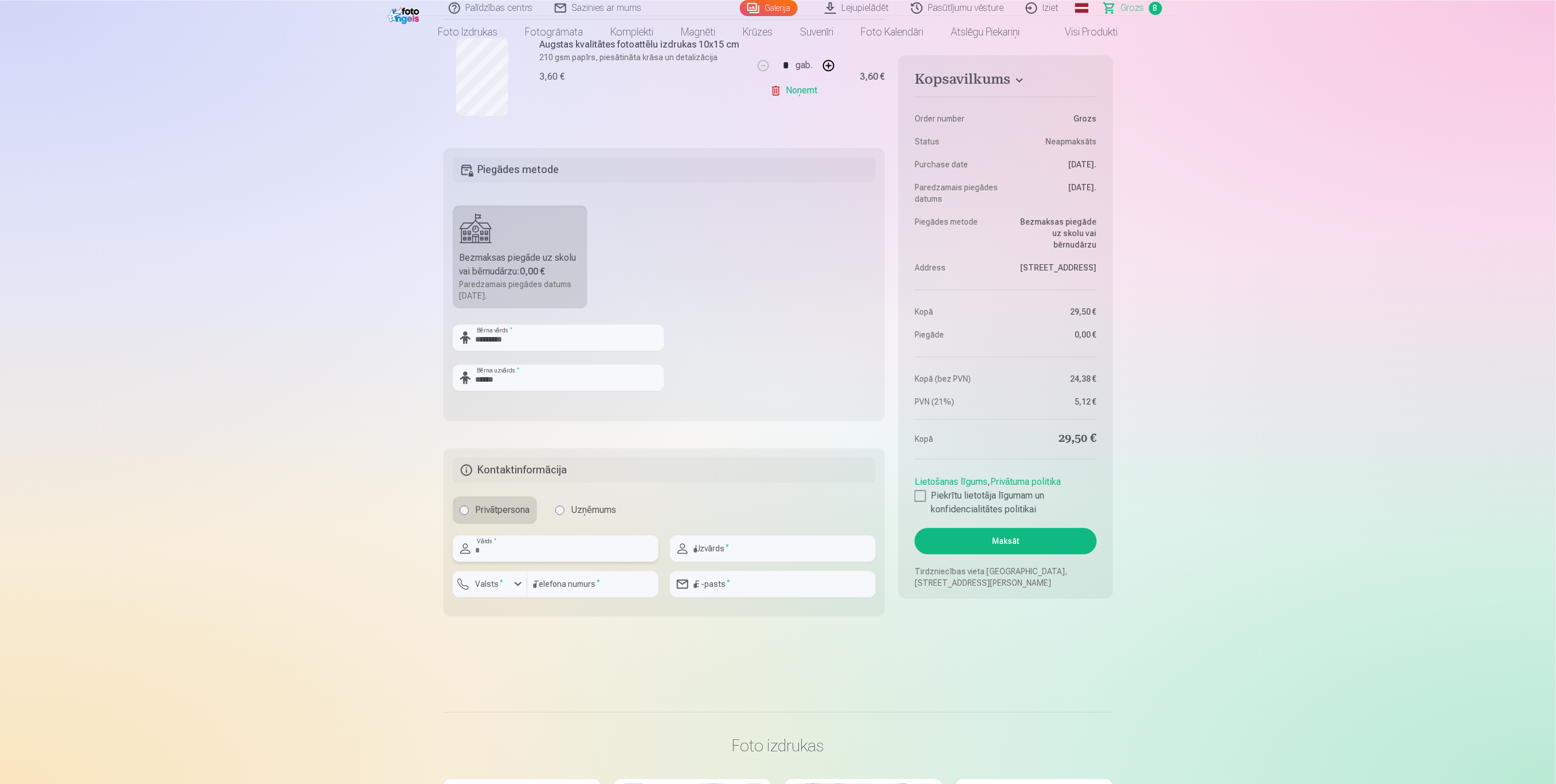
click at [598, 555] on input "text" at bounding box center [556, 549] width 206 height 27
type input "******"
type input "********"
type input "**********"
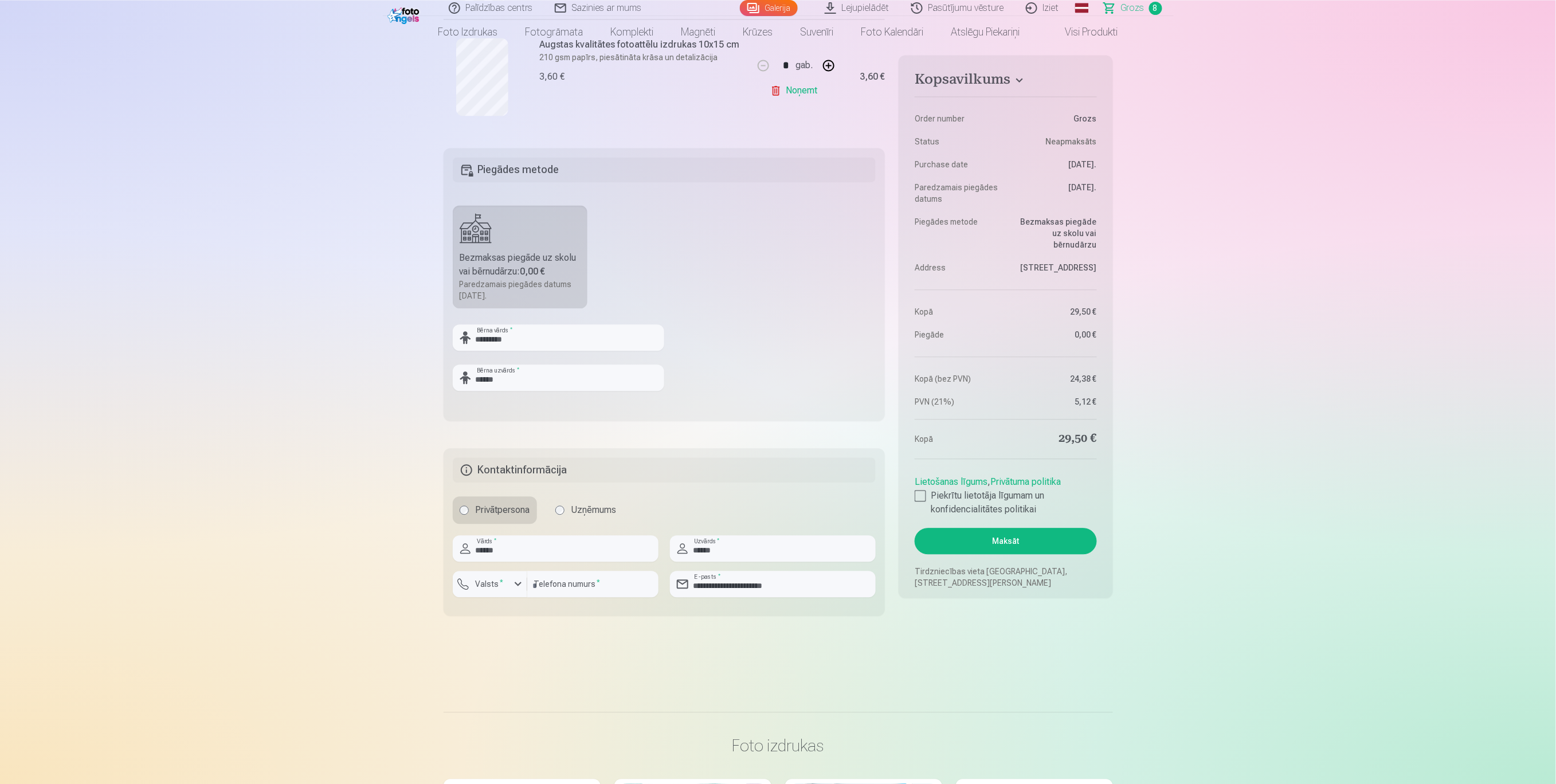
click at [922, 495] on div at bounding box center [921, 495] width 11 height 11
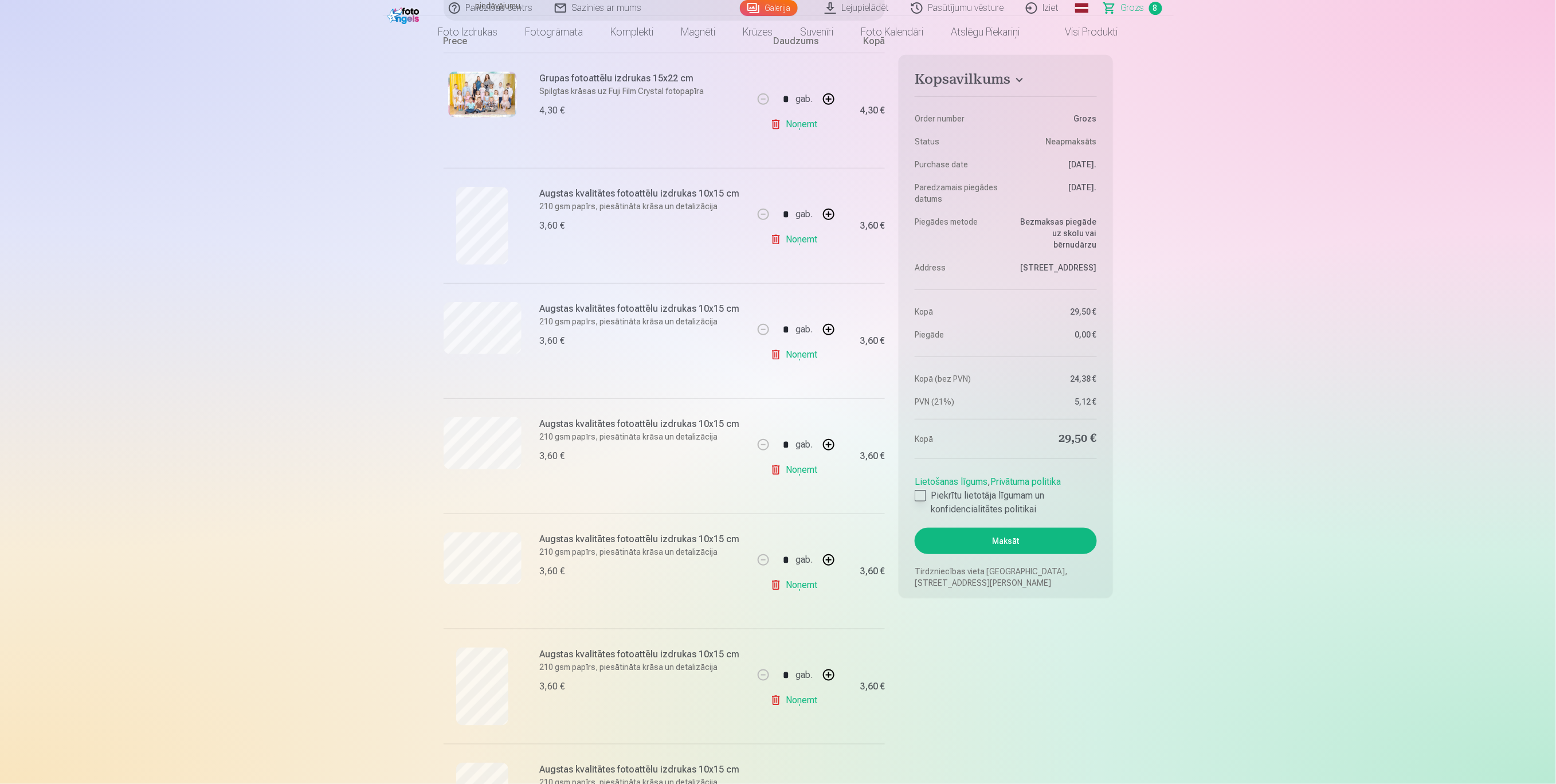
scroll to position [305, 0]
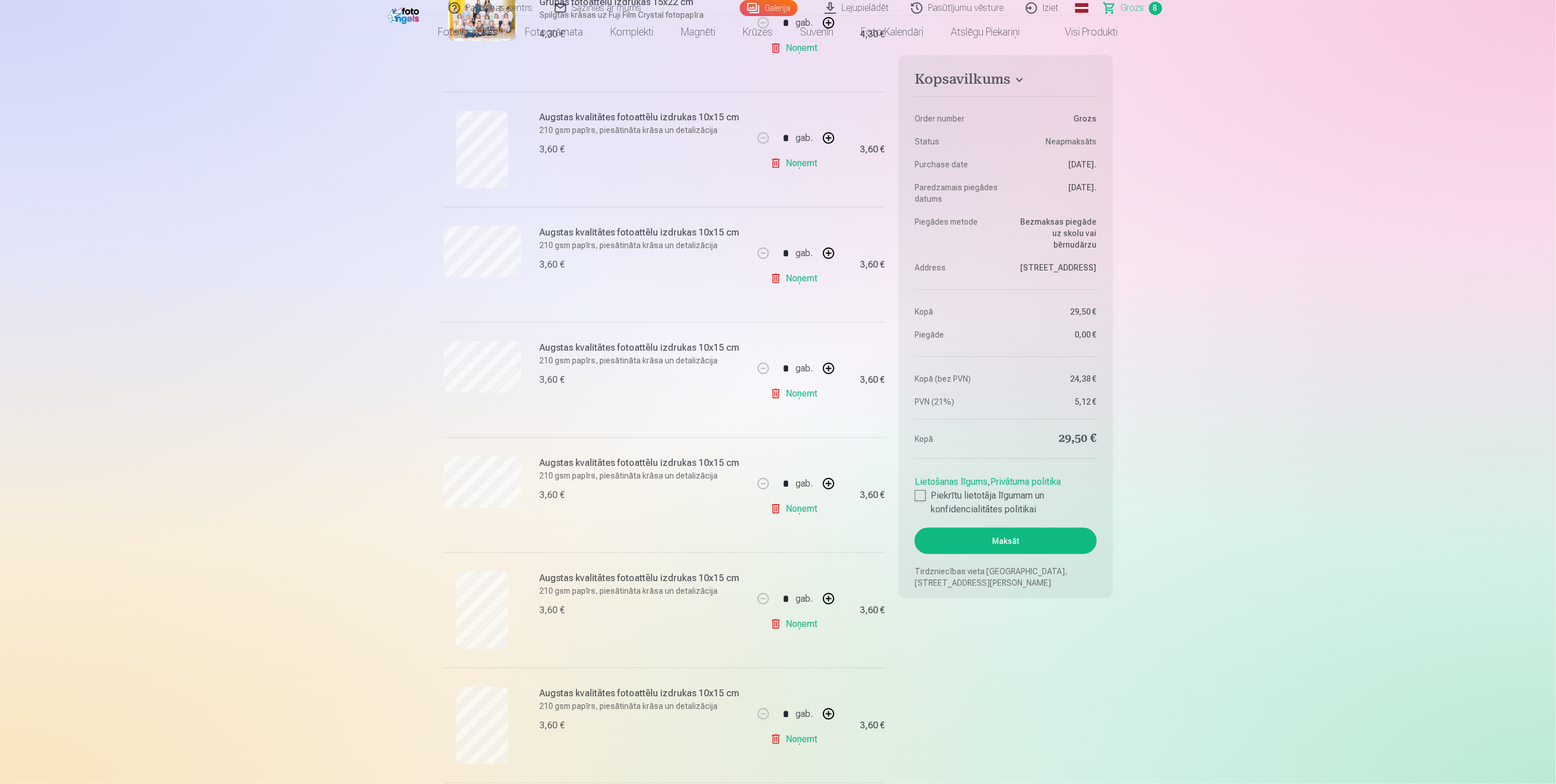
click at [1065, 544] on button "Maksāt" at bounding box center [1006, 541] width 182 height 27
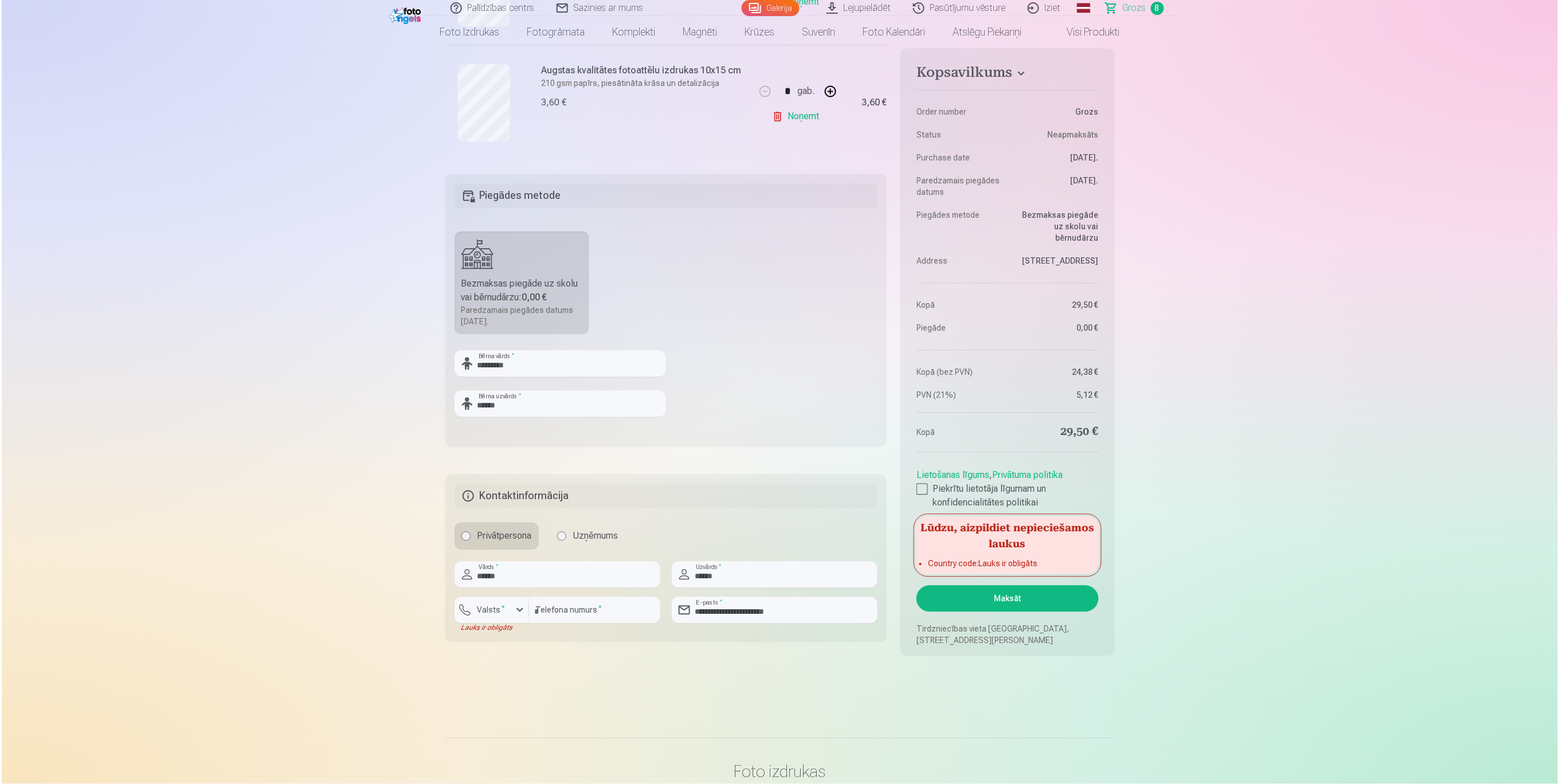
scroll to position [1069, 0]
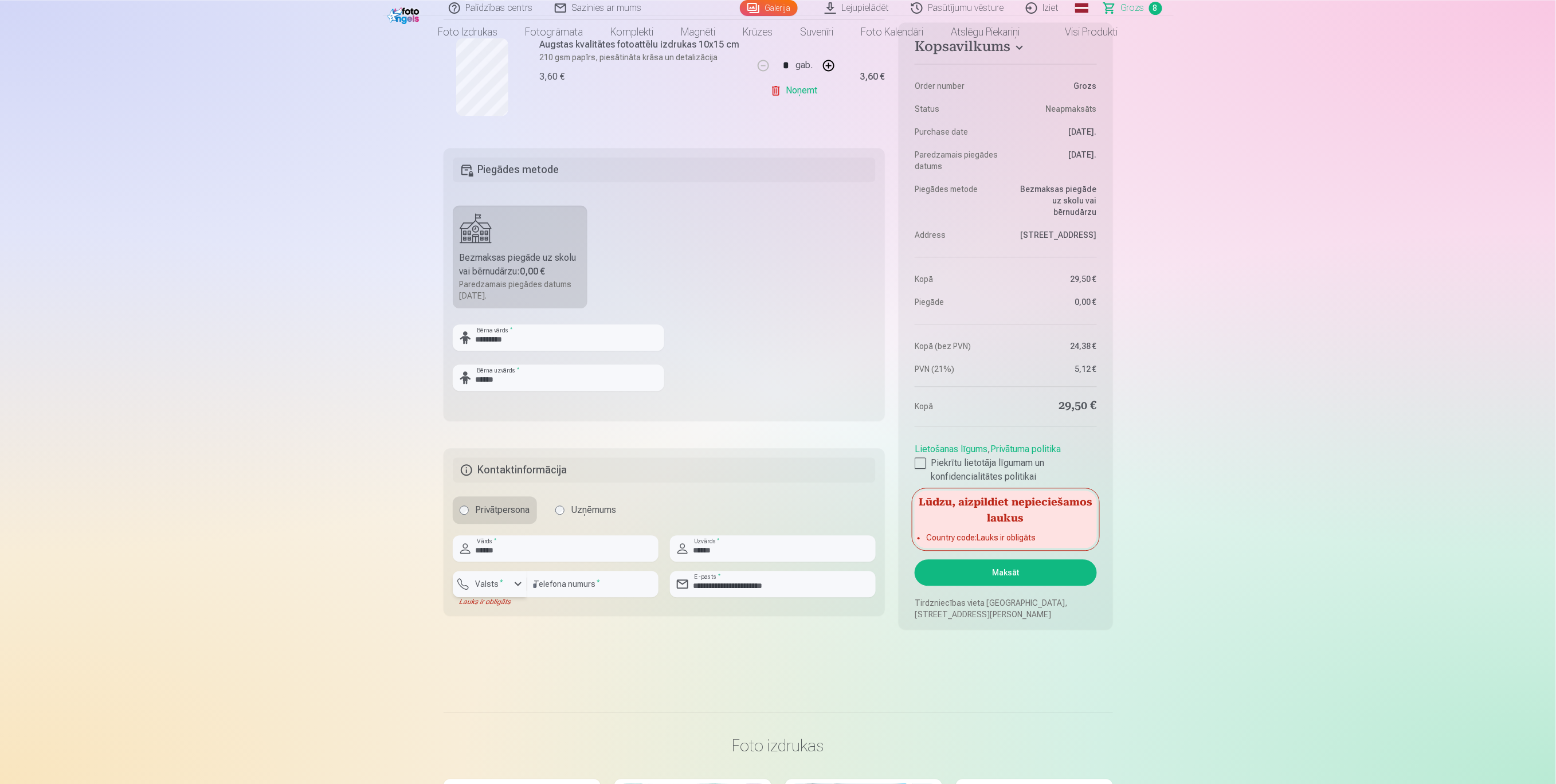
click at [497, 587] on label "Valsts *" at bounding box center [490, 584] width 38 height 11
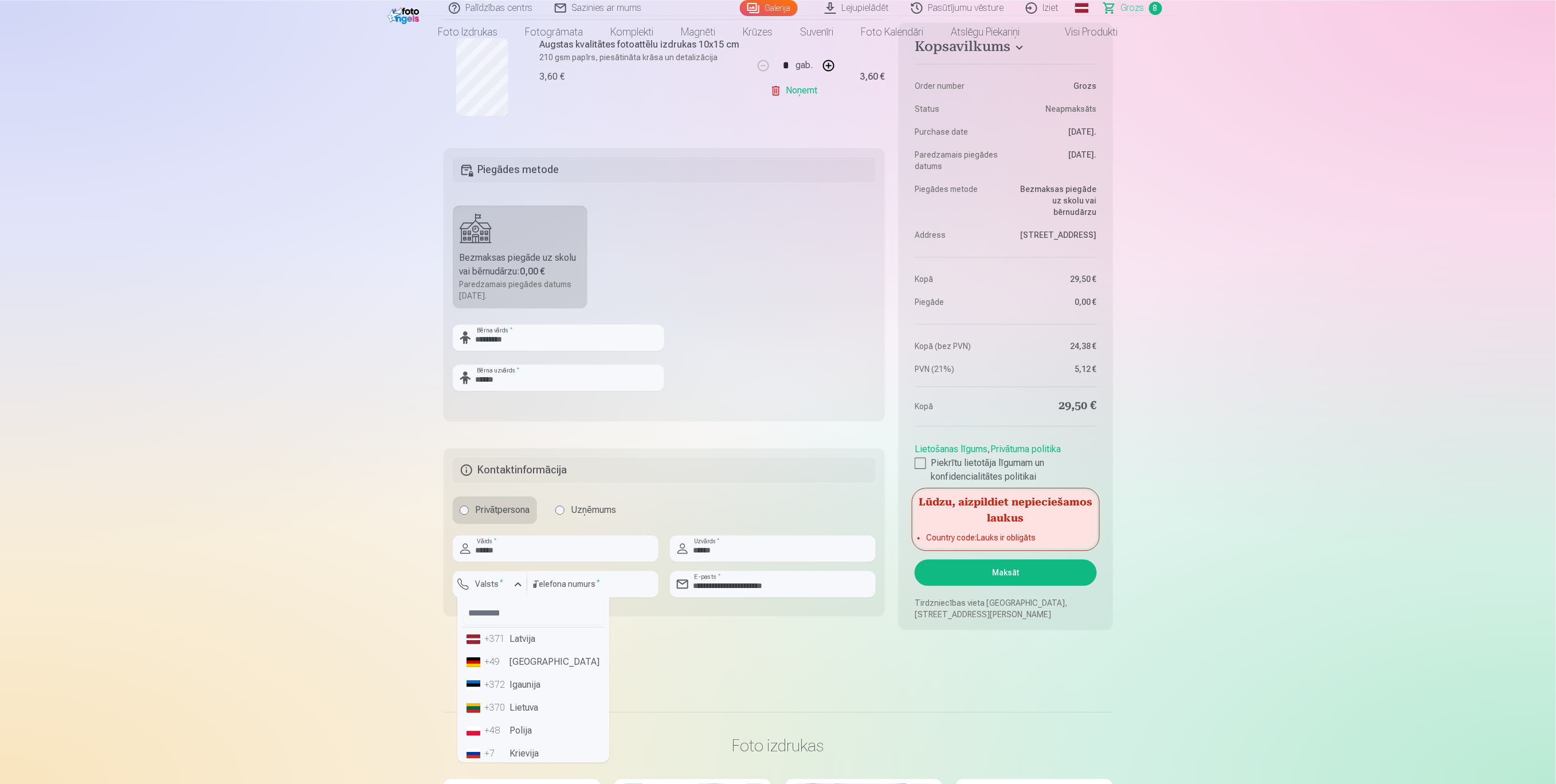
click at [502, 587] on div "+371" at bounding box center [496, 639] width 23 height 14
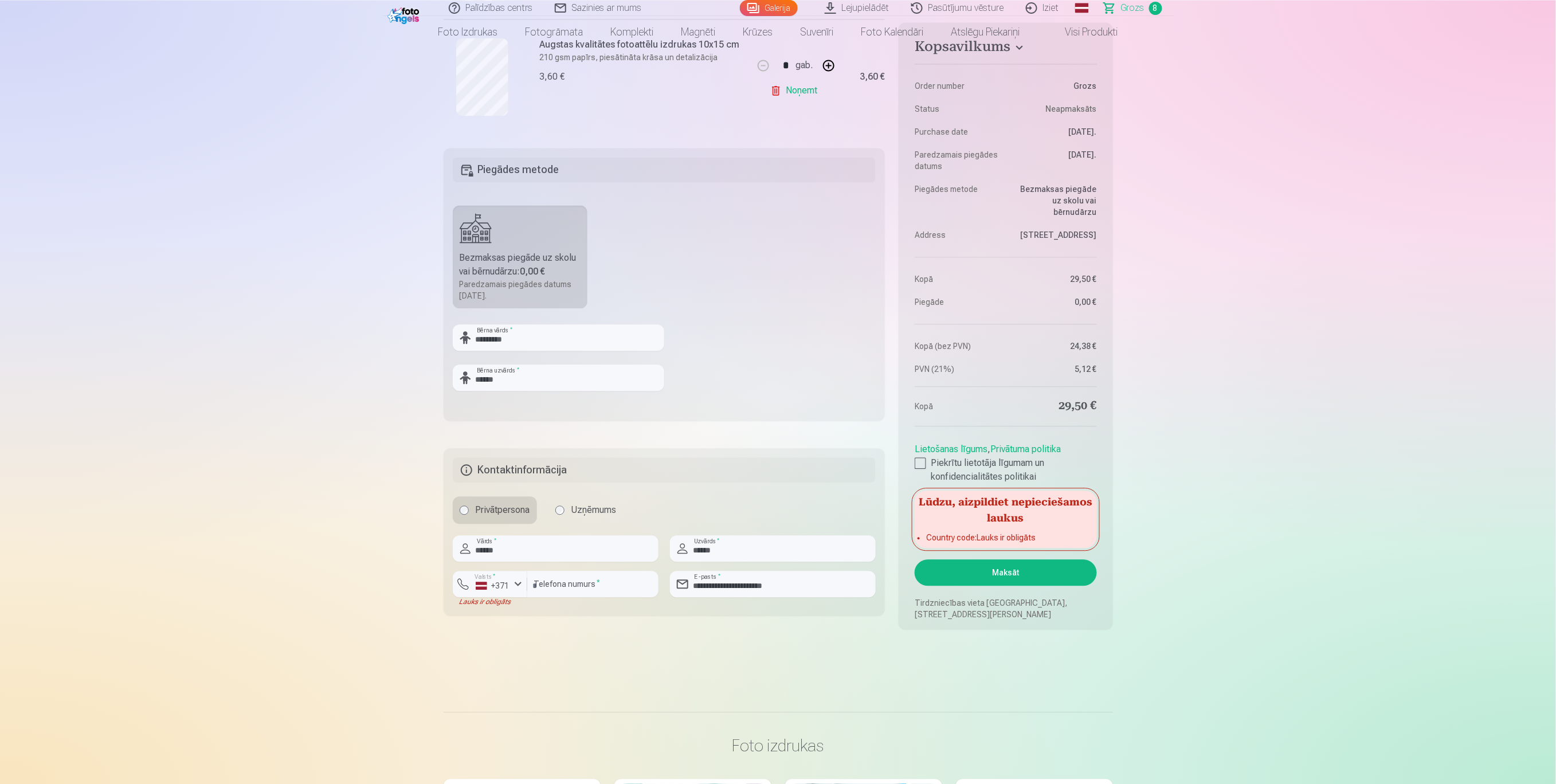
click at [985, 569] on button "Maksāt" at bounding box center [1006, 572] width 182 height 27
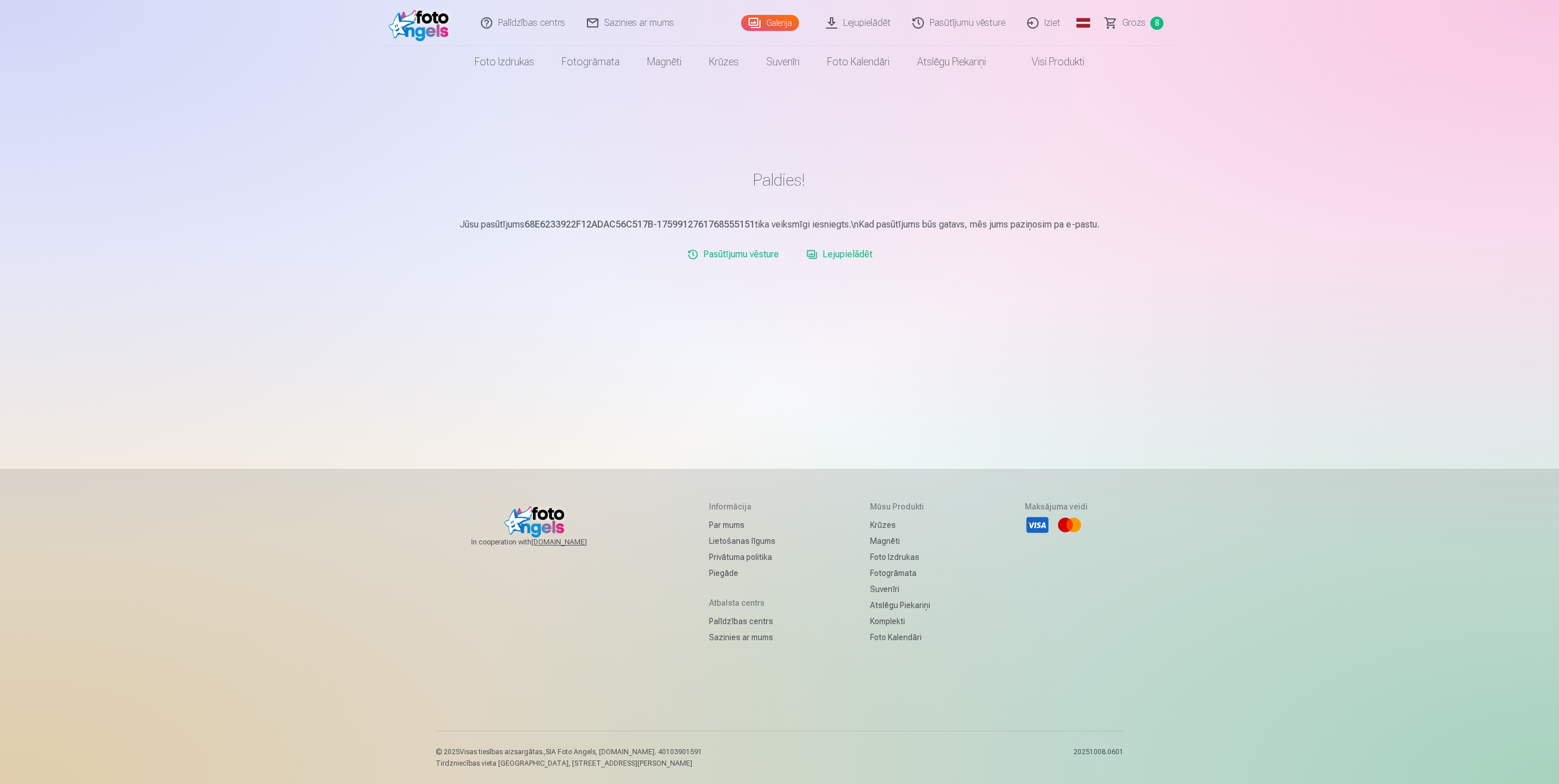
click at [850, 27] on link "Lejupielādēt" at bounding box center [859, 23] width 87 height 46
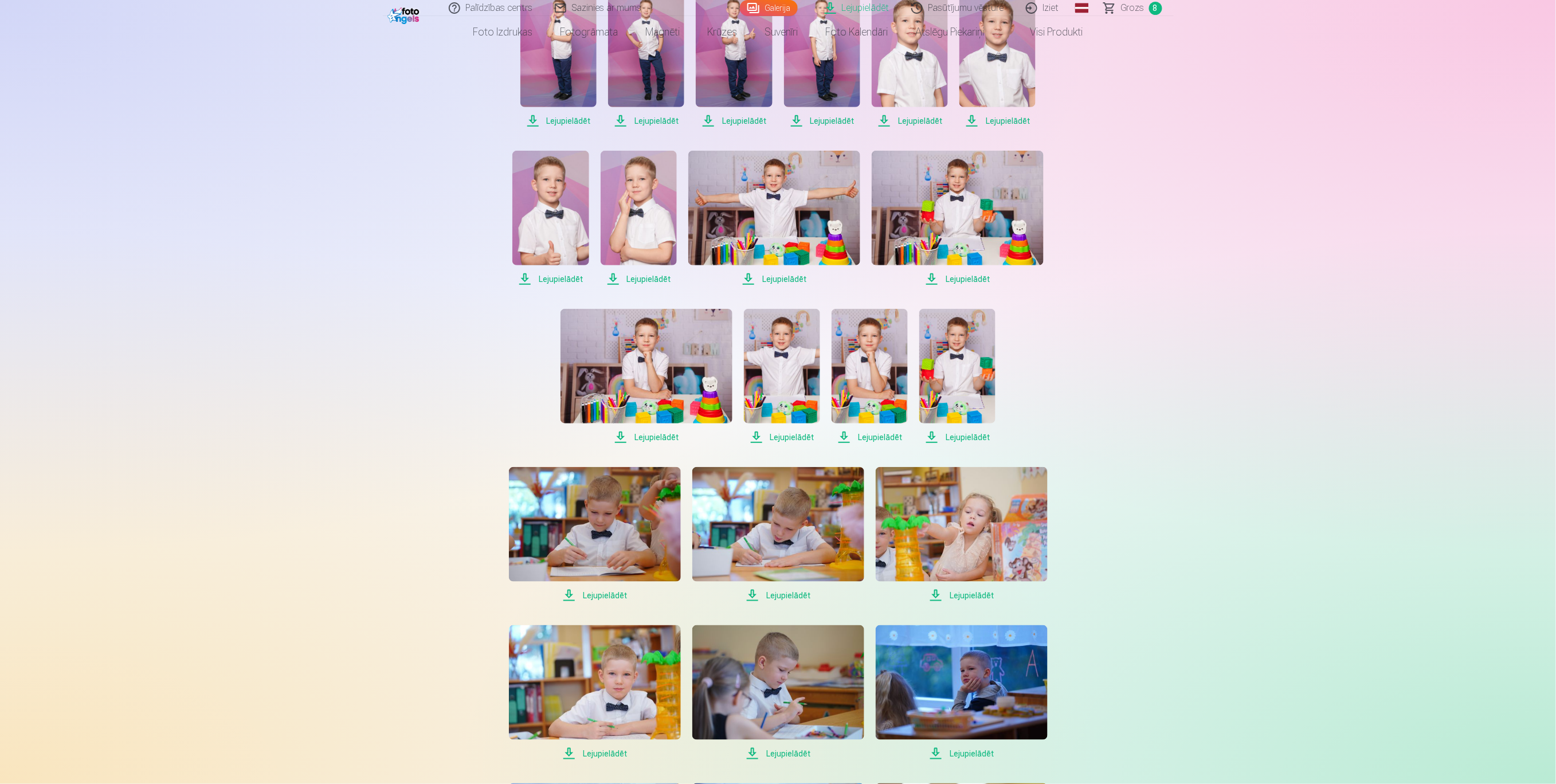
scroll to position [152, 0]
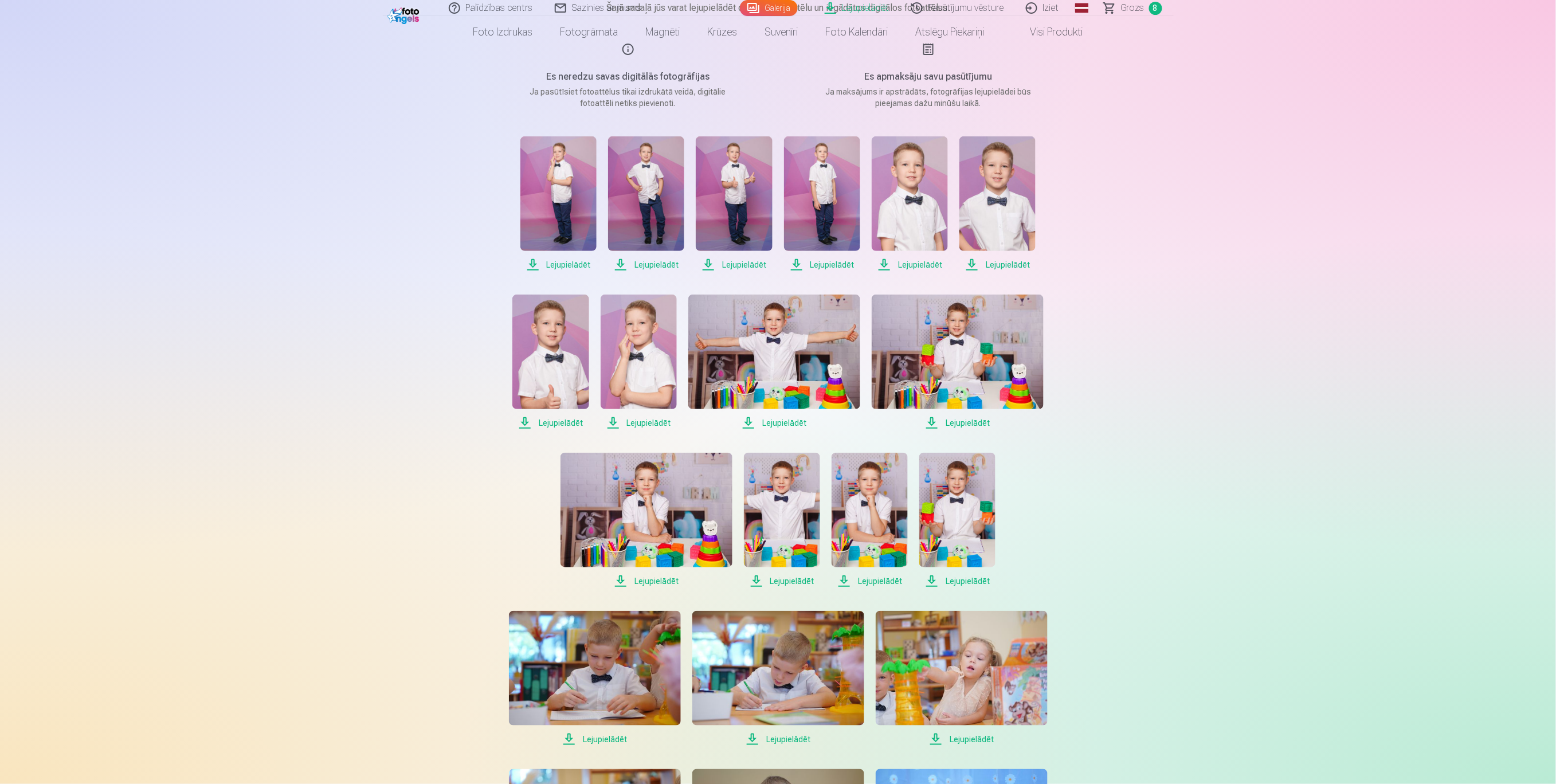
click at [563, 266] on span "Lejupielādēt" at bounding box center [559, 264] width 76 height 14
click at [661, 262] on span "Lejupielādēt" at bounding box center [646, 264] width 76 height 14
click at [731, 265] on span "Lejupielādēt" at bounding box center [734, 264] width 76 height 14
click at [836, 266] on span "Lejupielādēt" at bounding box center [822, 264] width 76 height 14
click at [926, 264] on span "Lejupielādēt" at bounding box center [910, 264] width 76 height 14
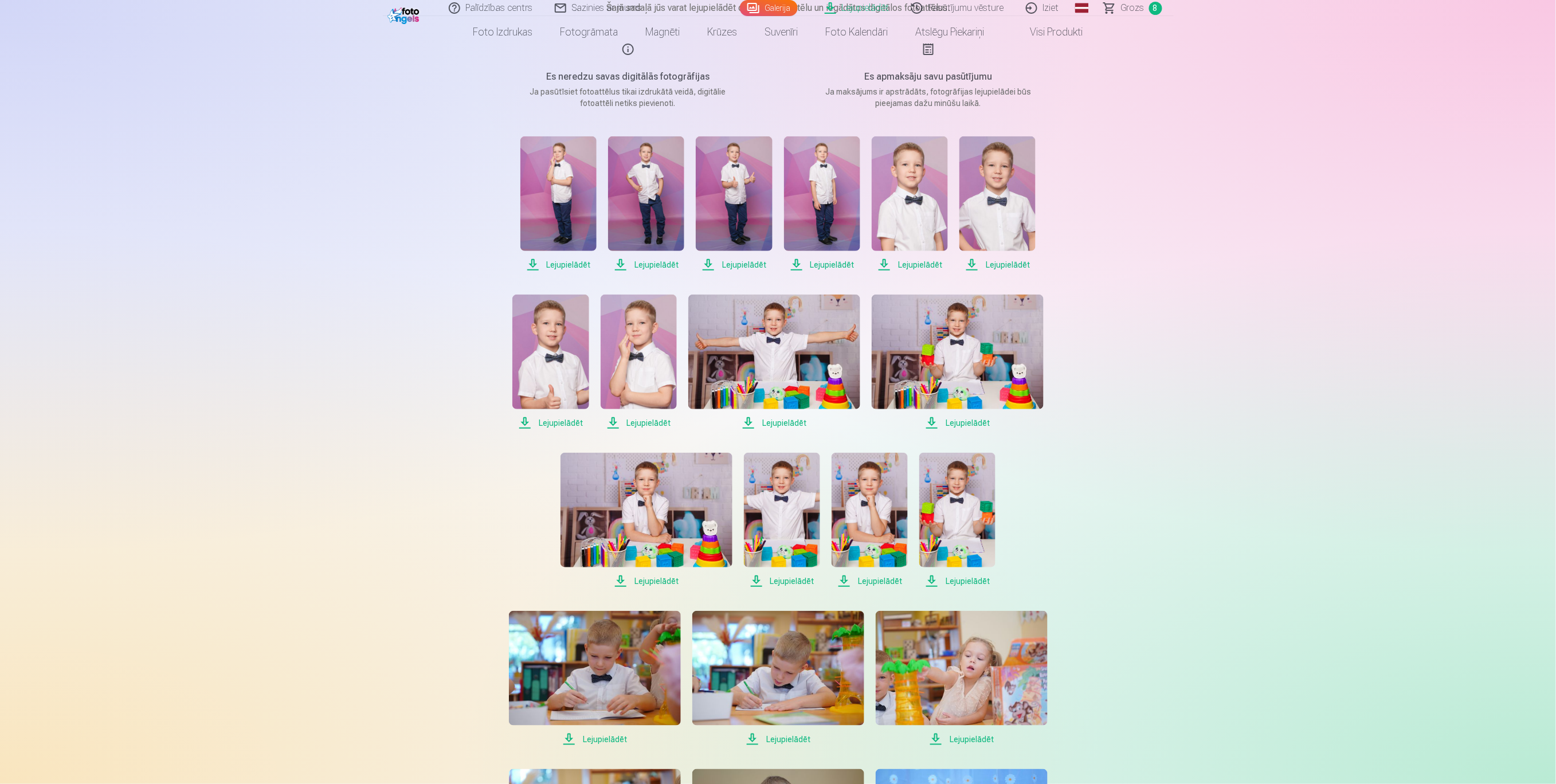
click at [1025, 265] on span "Lejupielādēt" at bounding box center [997, 264] width 76 height 14
click at [561, 423] on span "Lejupielādēt" at bounding box center [551, 423] width 76 height 14
click at [580, 266] on span "Lejupielādēt" at bounding box center [559, 264] width 76 height 14
click at [655, 423] on span "Lejupielādēt" at bounding box center [639, 423] width 76 height 14
click at [799, 422] on span "Lejupielādēt" at bounding box center [774, 423] width 172 height 14
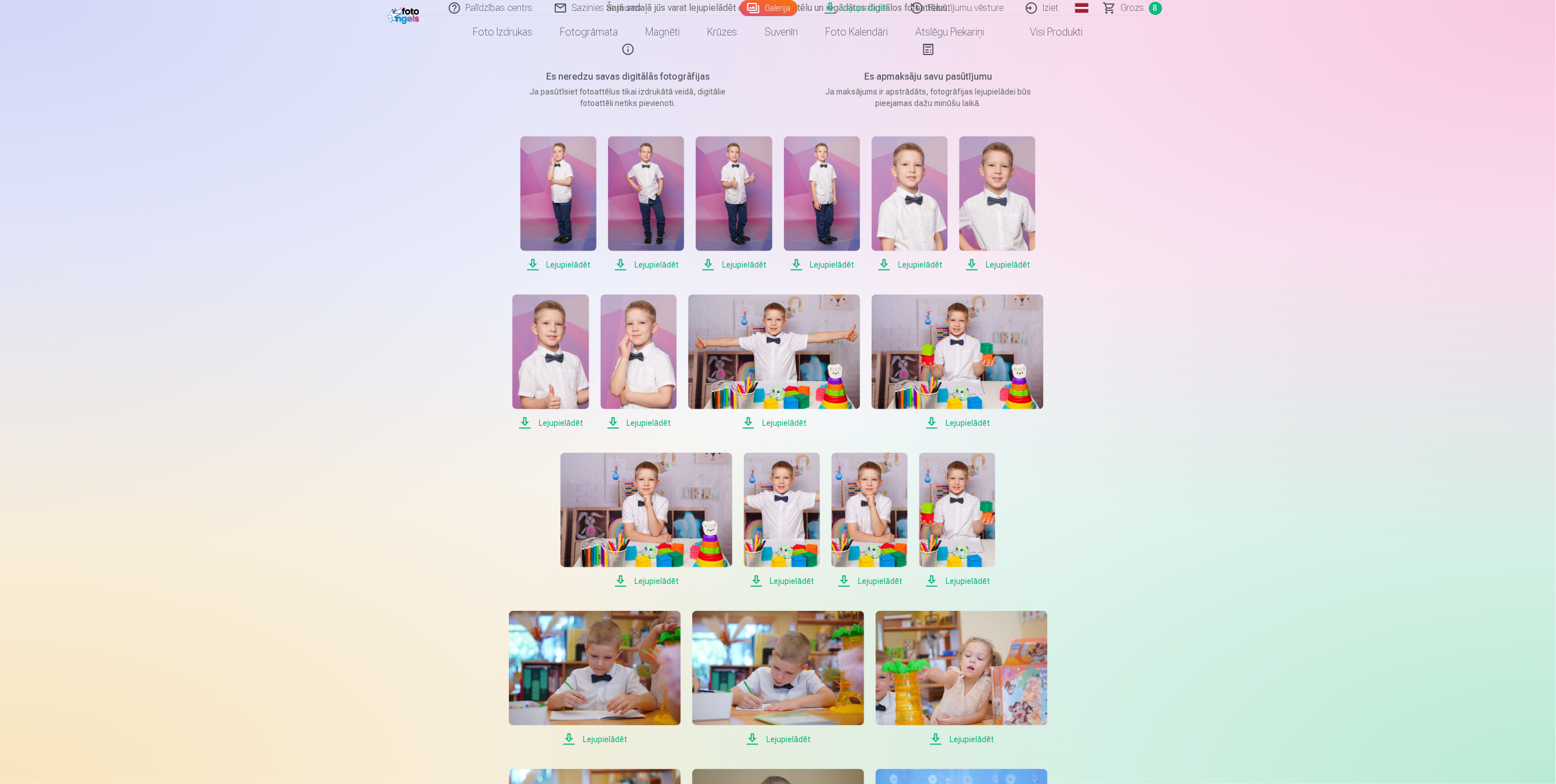
click at [958, 425] on span "Lejupielādēt" at bounding box center [957, 423] width 172 height 14
click at [659, 587] on span "Lejupielādēt" at bounding box center [646, 581] width 172 height 14
click at [806, 586] on span "Lejupielādēt" at bounding box center [782, 581] width 76 height 14
click at [867, 583] on span "Lejupielādēt" at bounding box center [870, 581] width 76 height 14
click at [968, 578] on span "Lejupielādēt" at bounding box center [957, 581] width 76 height 14
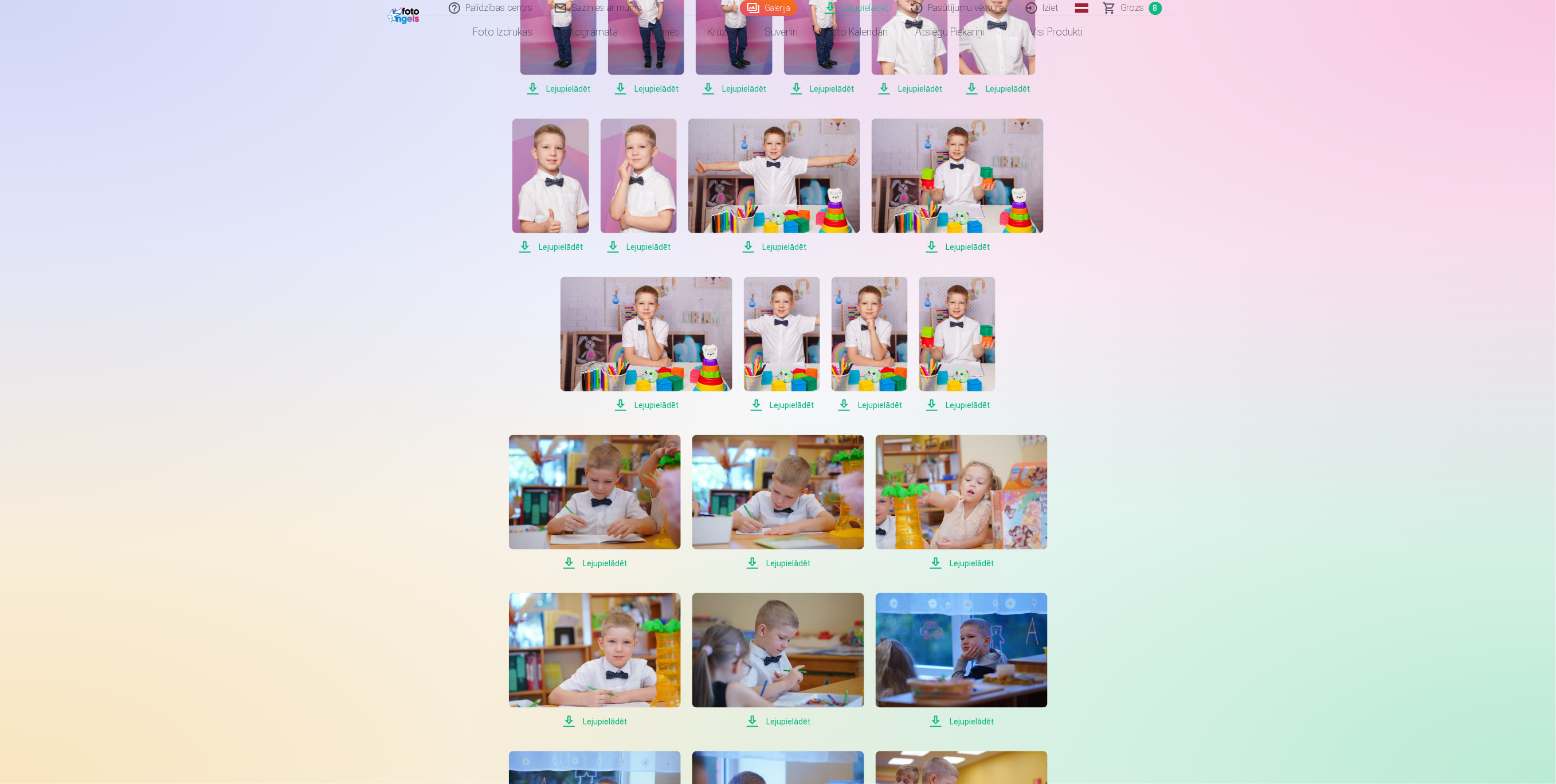
scroll to position [382, 0]
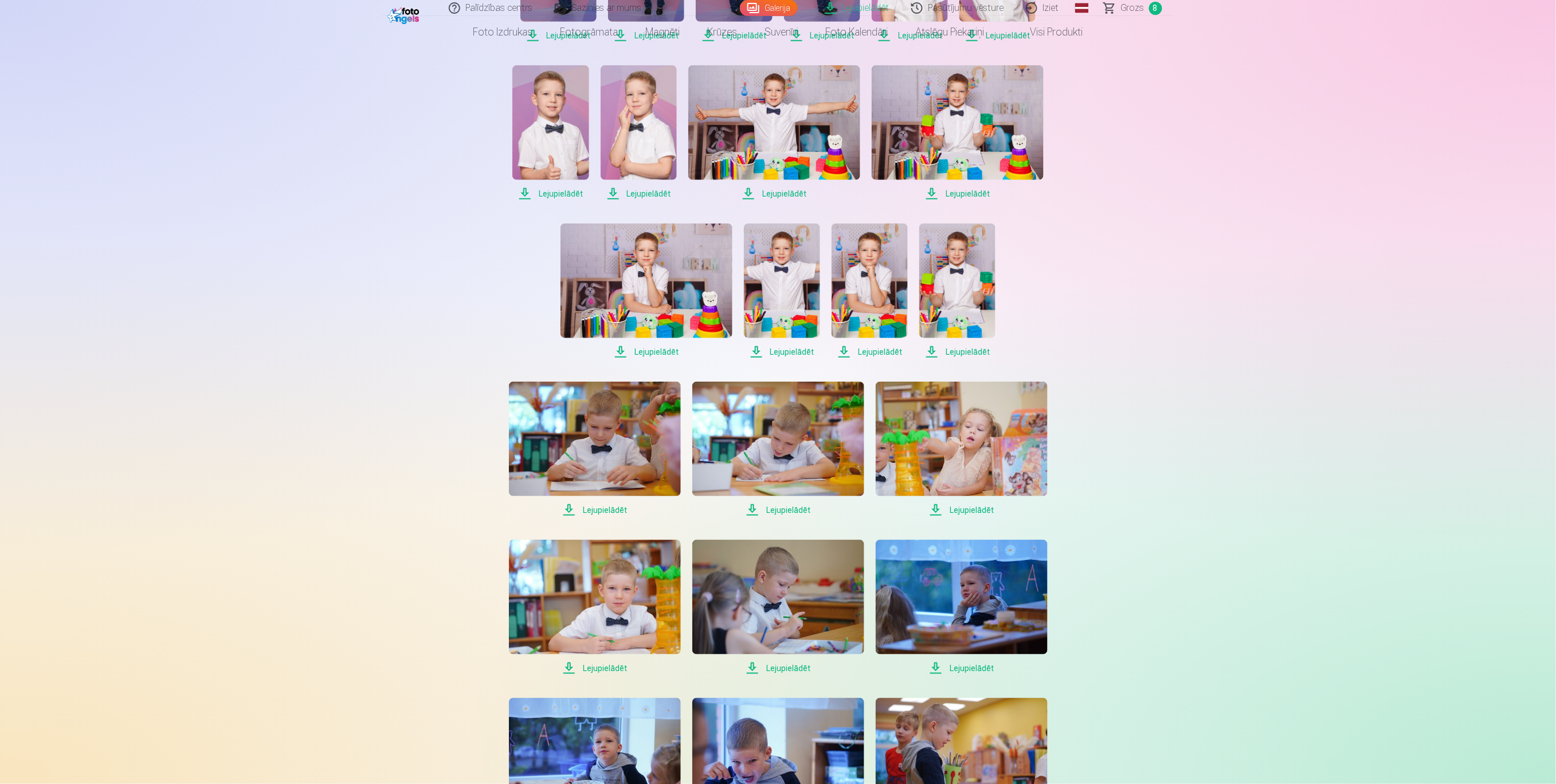
click at [614, 512] on span "Lejupielādēt" at bounding box center [595, 510] width 172 height 14
click at [792, 506] on span "Lejupielādēt" at bounding box center [778, 510] width 172 height 14
click at [608, 663] on span "Lejupielādēt" at bounding box center [595, 668] width 172 height 14
click at [781, 666] on span "Lejupielādēt" at bounding box center [778, 668] width 172 height 14
click at [968, 665] on span "Lejupielādēt" at bounding box center [962, 668] width 172 height 14
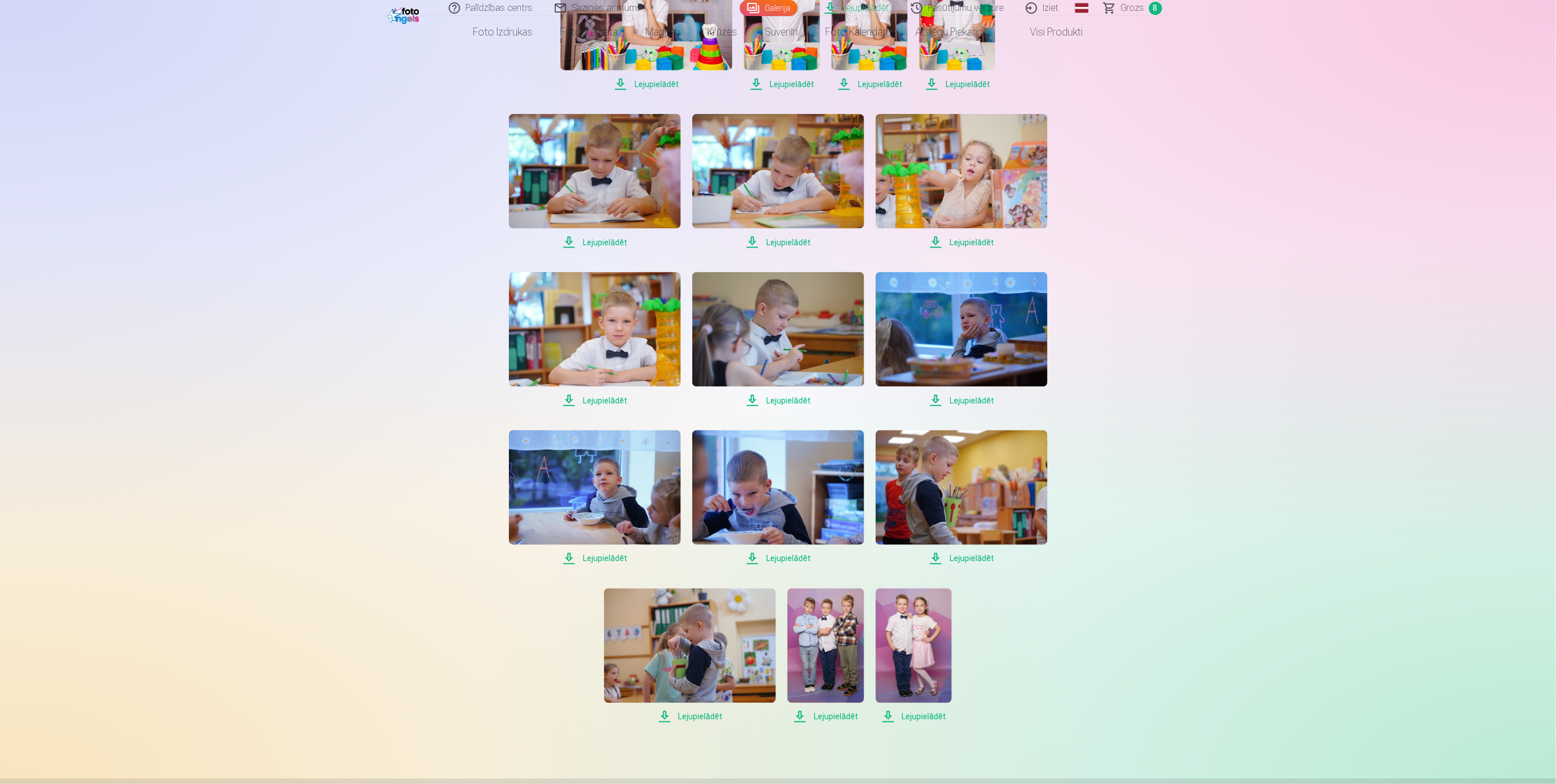
scroll to position [687, 0]
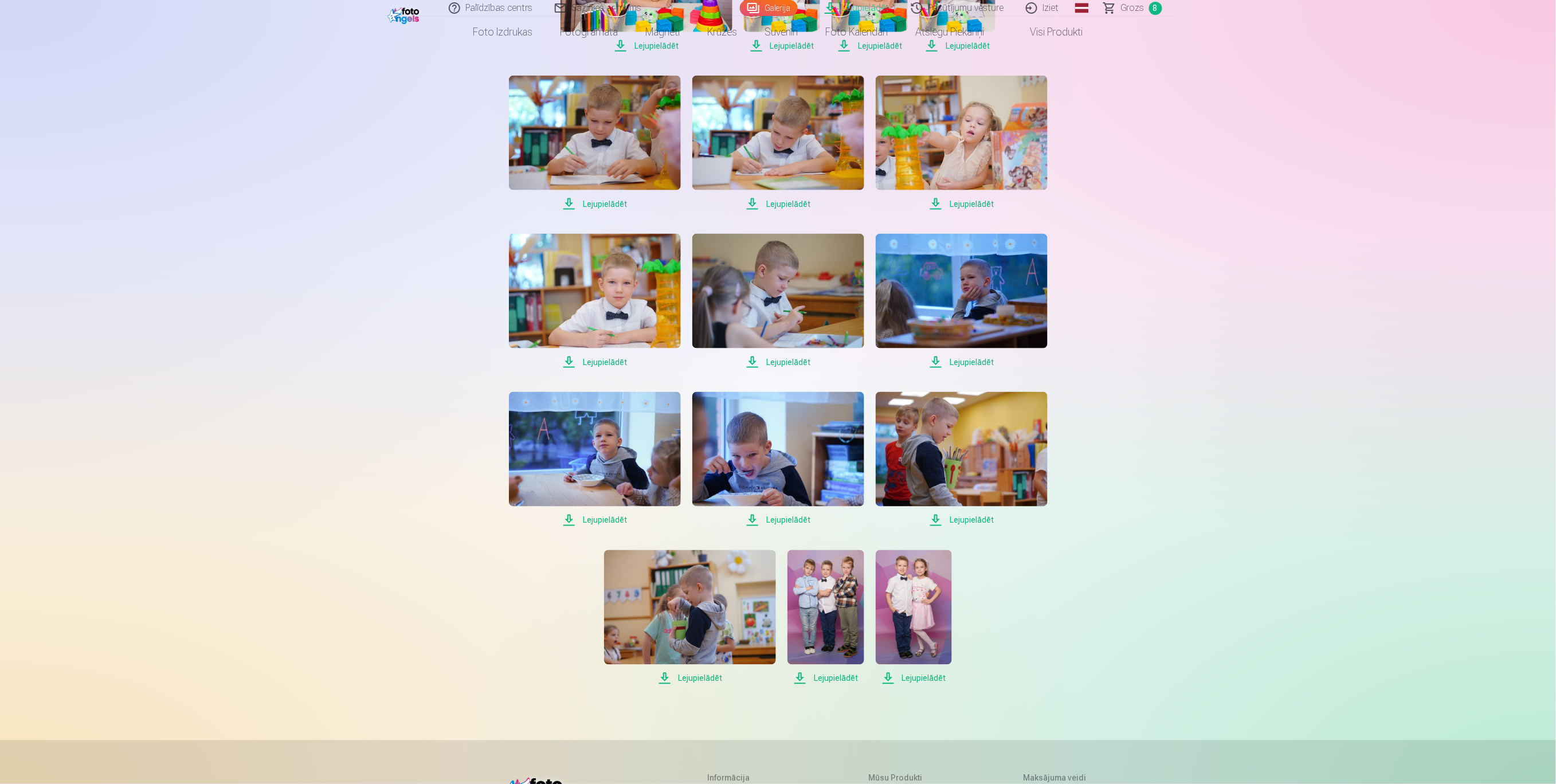
click at [621, 522] on span "Lejupielādēt" at bounding box center [595, 520] width 172 height 14
click at [804, 515] on span "Lejupielādēt" at bounding box center [778, 520] width 172 height 14
click at [991, 524] on span "Lejupielādēt" at bounding box center [962, 520] width 172 height 14
click at [707, 677] on span "Lejupielādēt" at bounding box center [690, 678] width 172 height 14
click at [847, 681] on span "Lejupielādēt" at bounding box center [826, 678] width 76 height 14
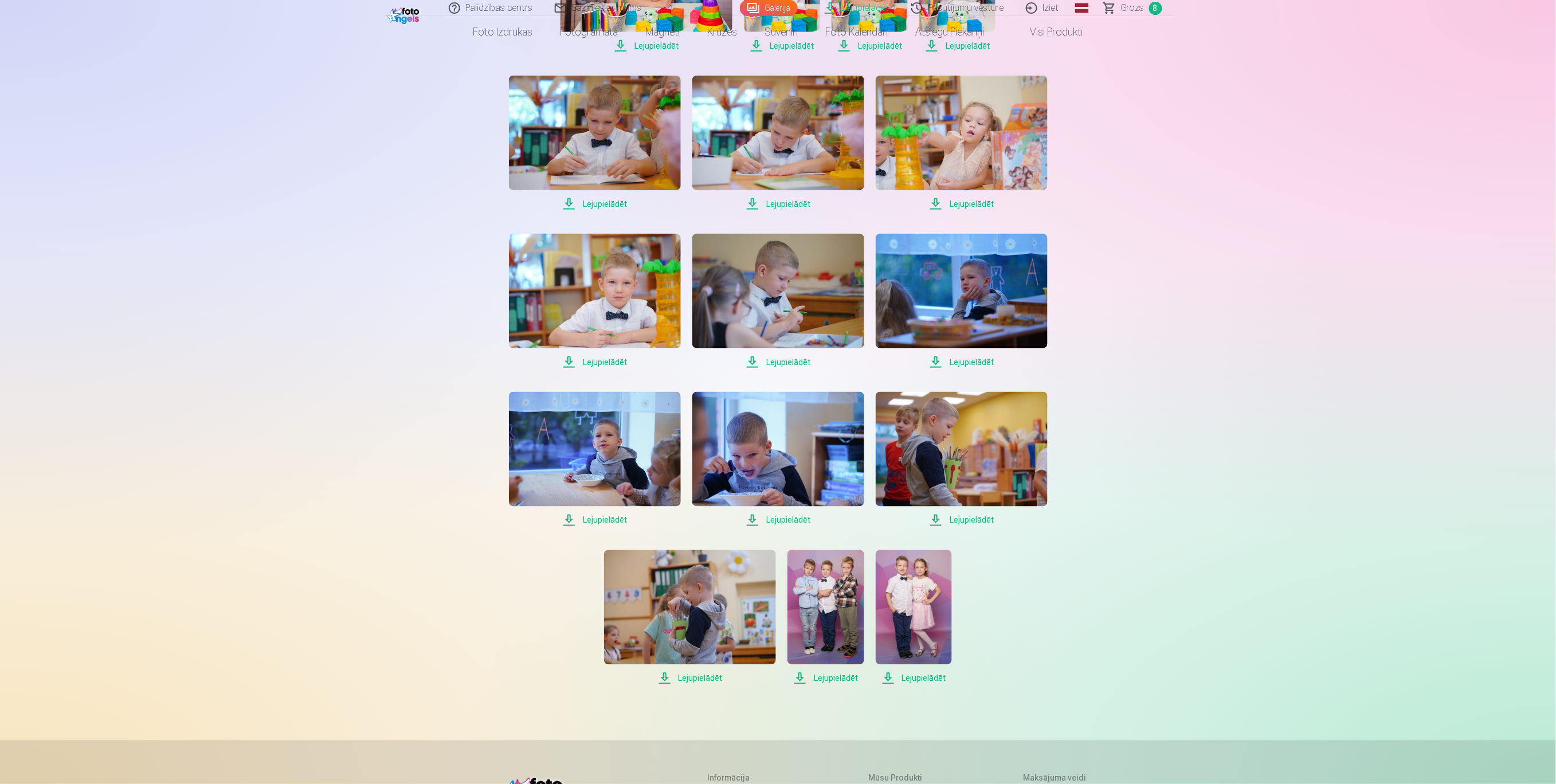
click at [920, 674] on span "Lejupielādēt" at bounding box center [914, 678] width 76 height 14
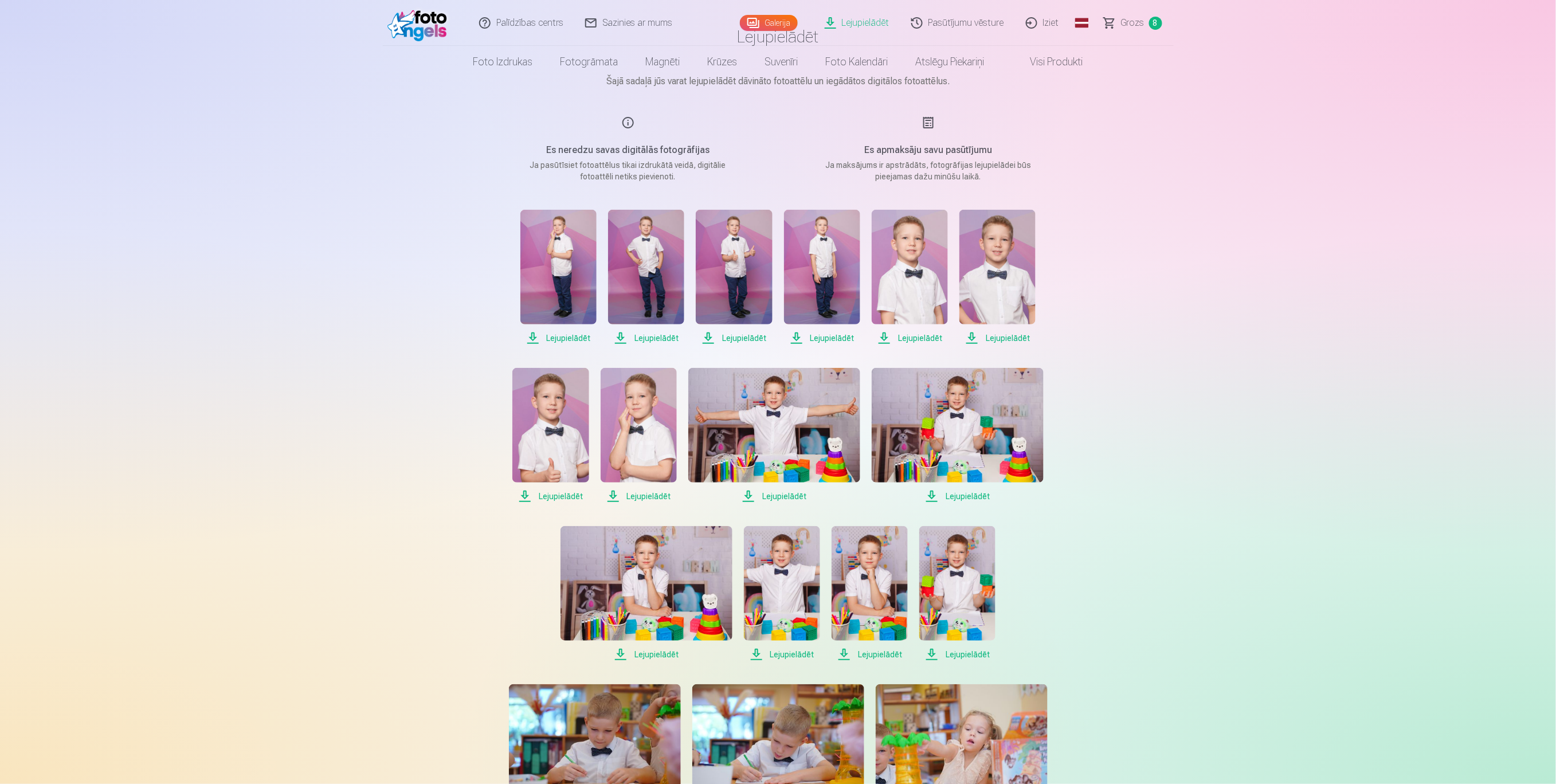
scroll to position [0, 0]
